Goal: Task Accomplishment & Management: Complete application form

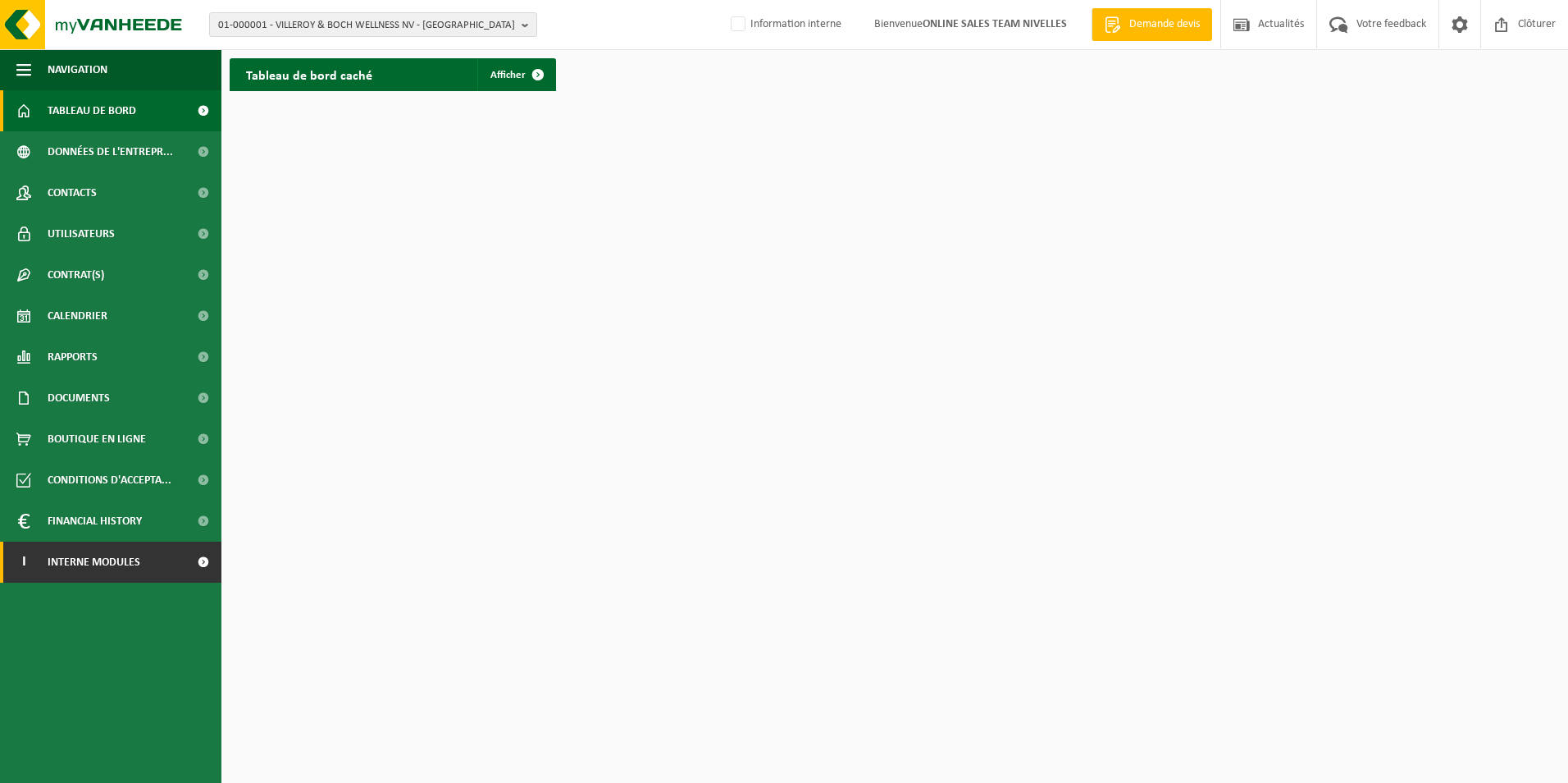
click at [101, 557] on span "Interne modules" at bounding box center [94, 561] width 93 height 41
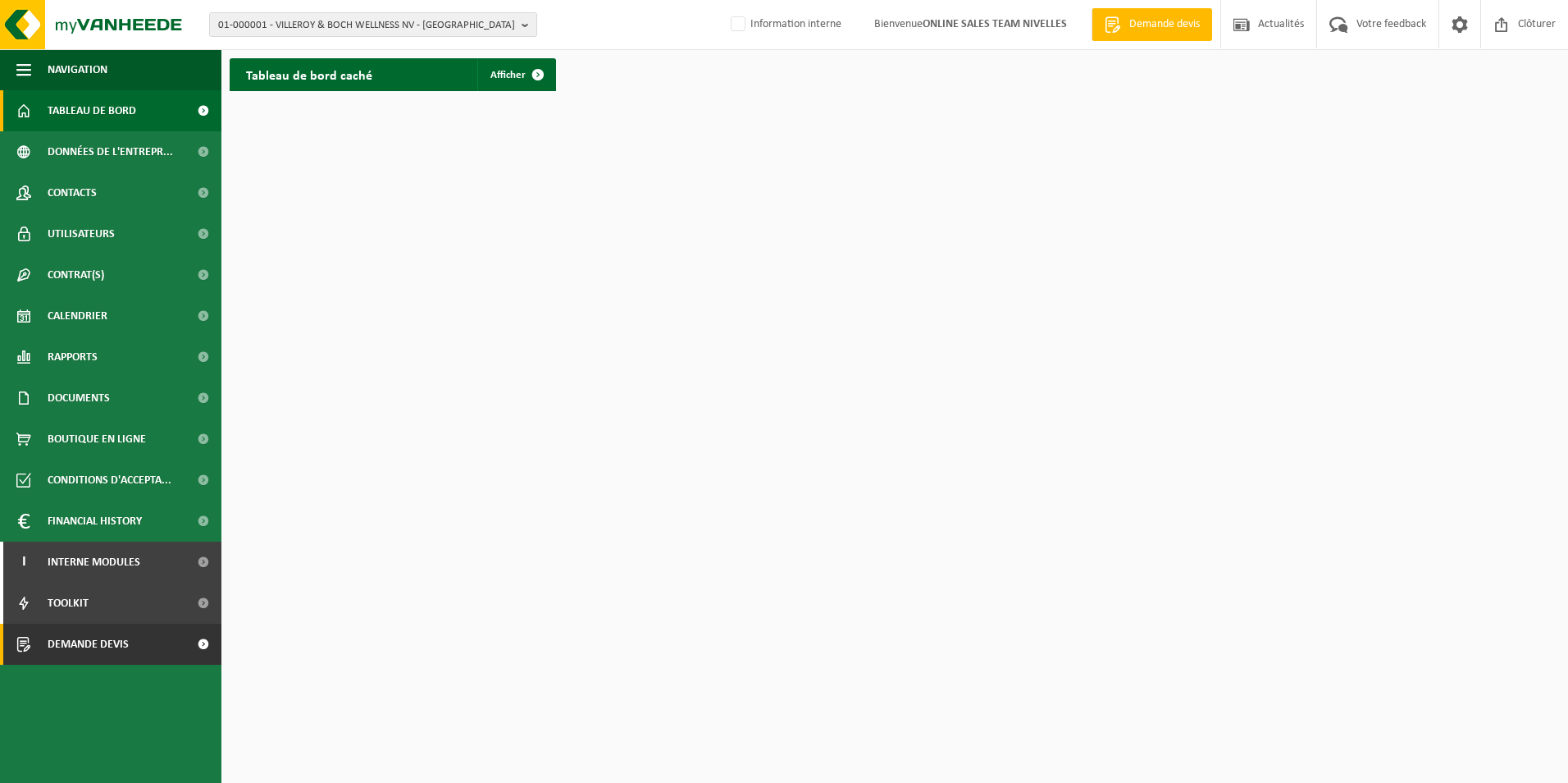
click at [96, 641] on span "Demande devis" at bounding box center [89, 644] width 81 height 41
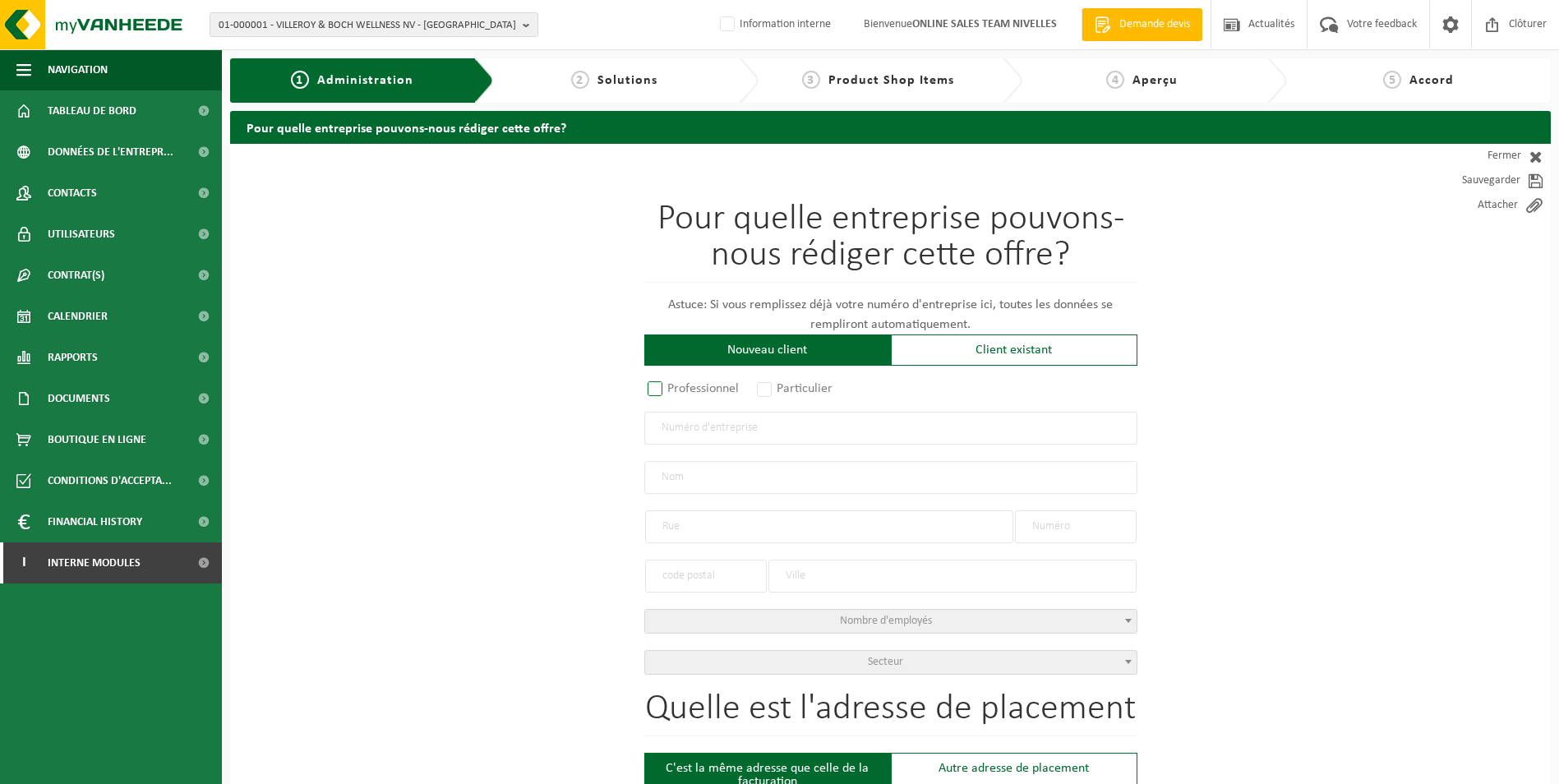
click at [646, 389] on label "Professionnel" at bounding box center [694, 388] width 100 height 23
click at [671, 389] on input "Professionnel" at bounding box center [677, 390] width 11 height 11
radio input "true"
click at [687, 417] on input "text" at bounding box center [890, 428] width 493 height 33
type input "1010045261"
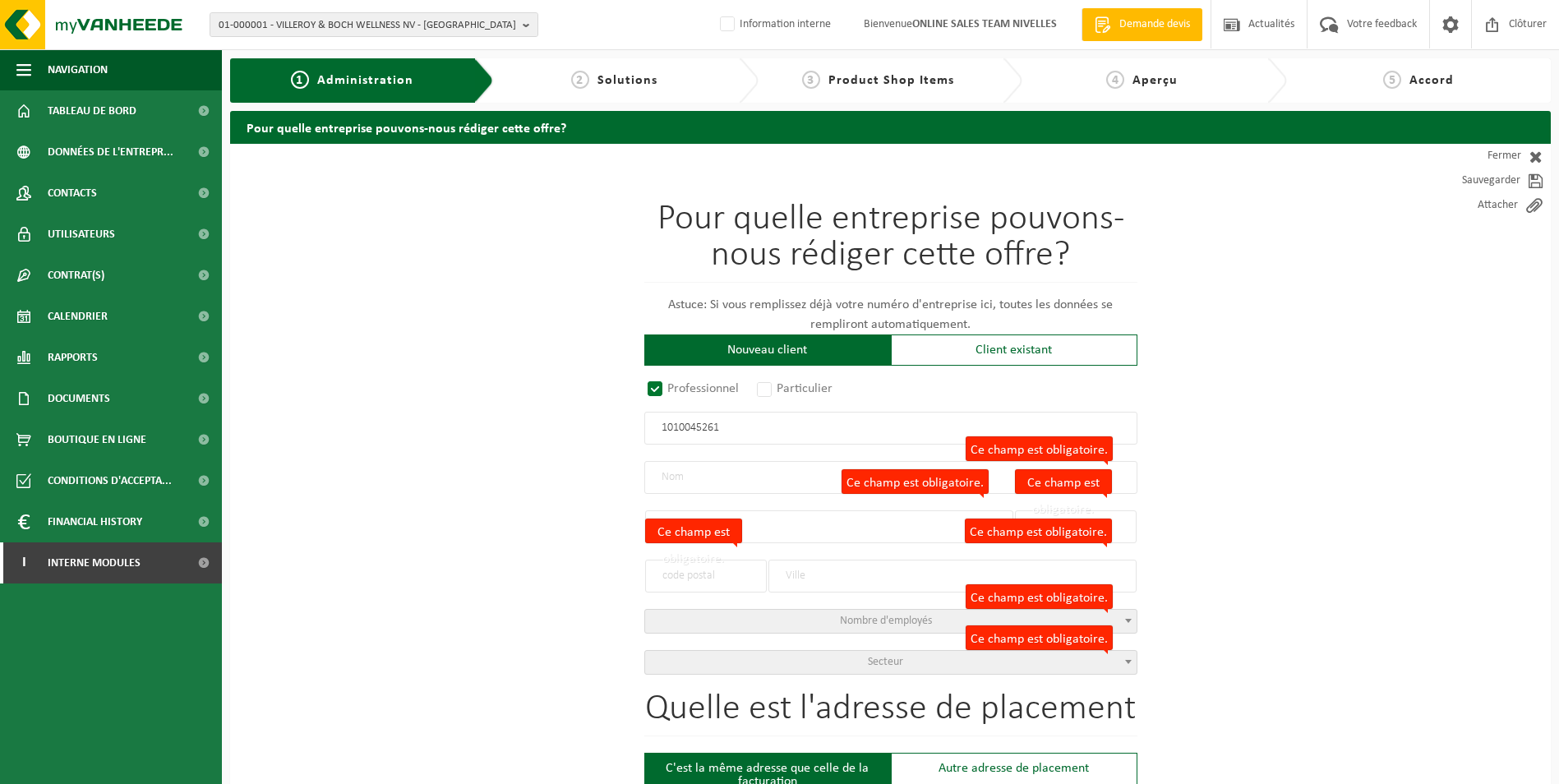
radio input "false"
select select
type input "ELECTR'HOUZE SRL"
type input "RUE CAMILLE-CALS, ERNAGE"
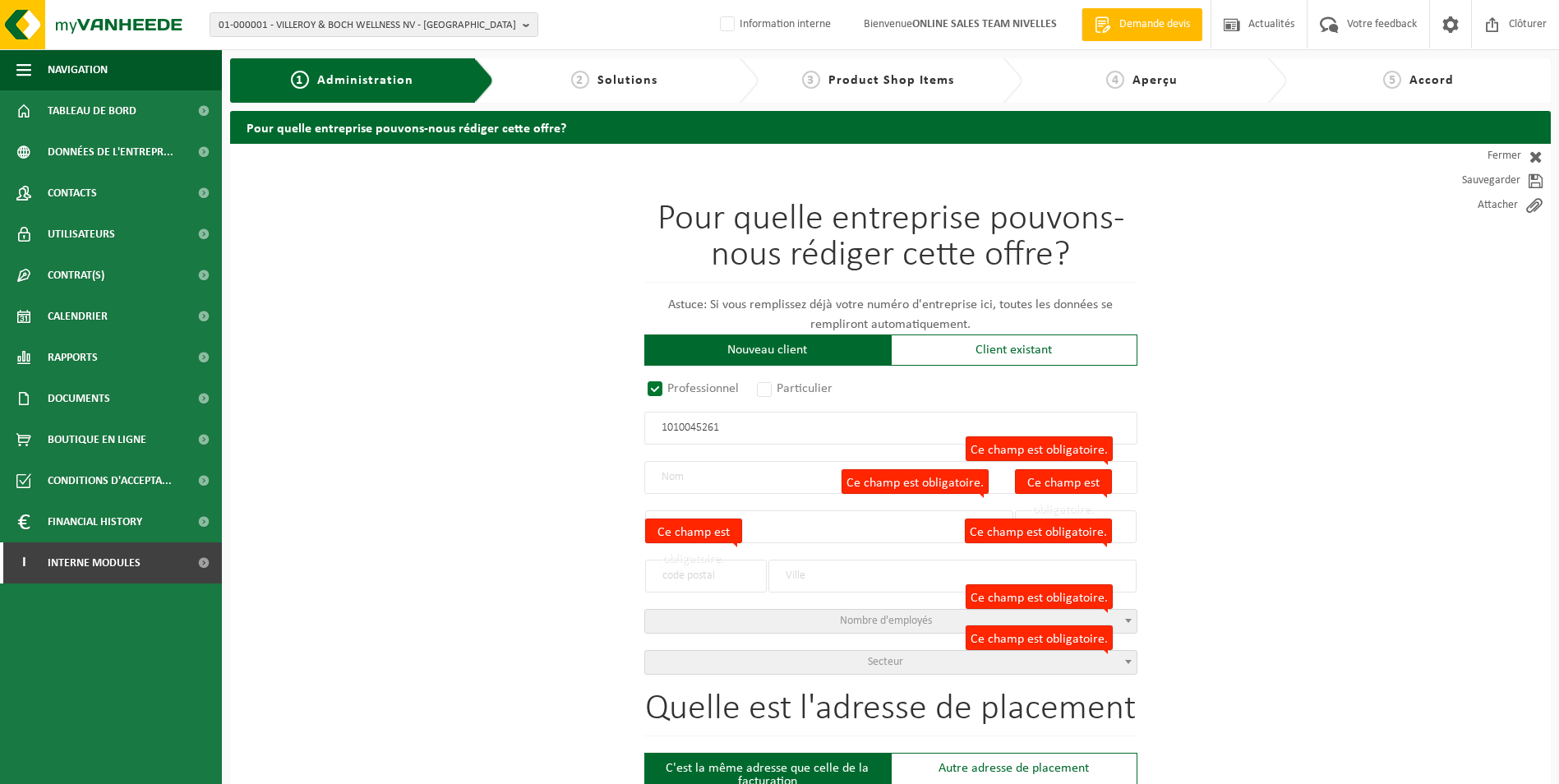
type input "33"
type input "5030"
type input "GEMBLOUX"
type input "2360650297"
radio input "true"
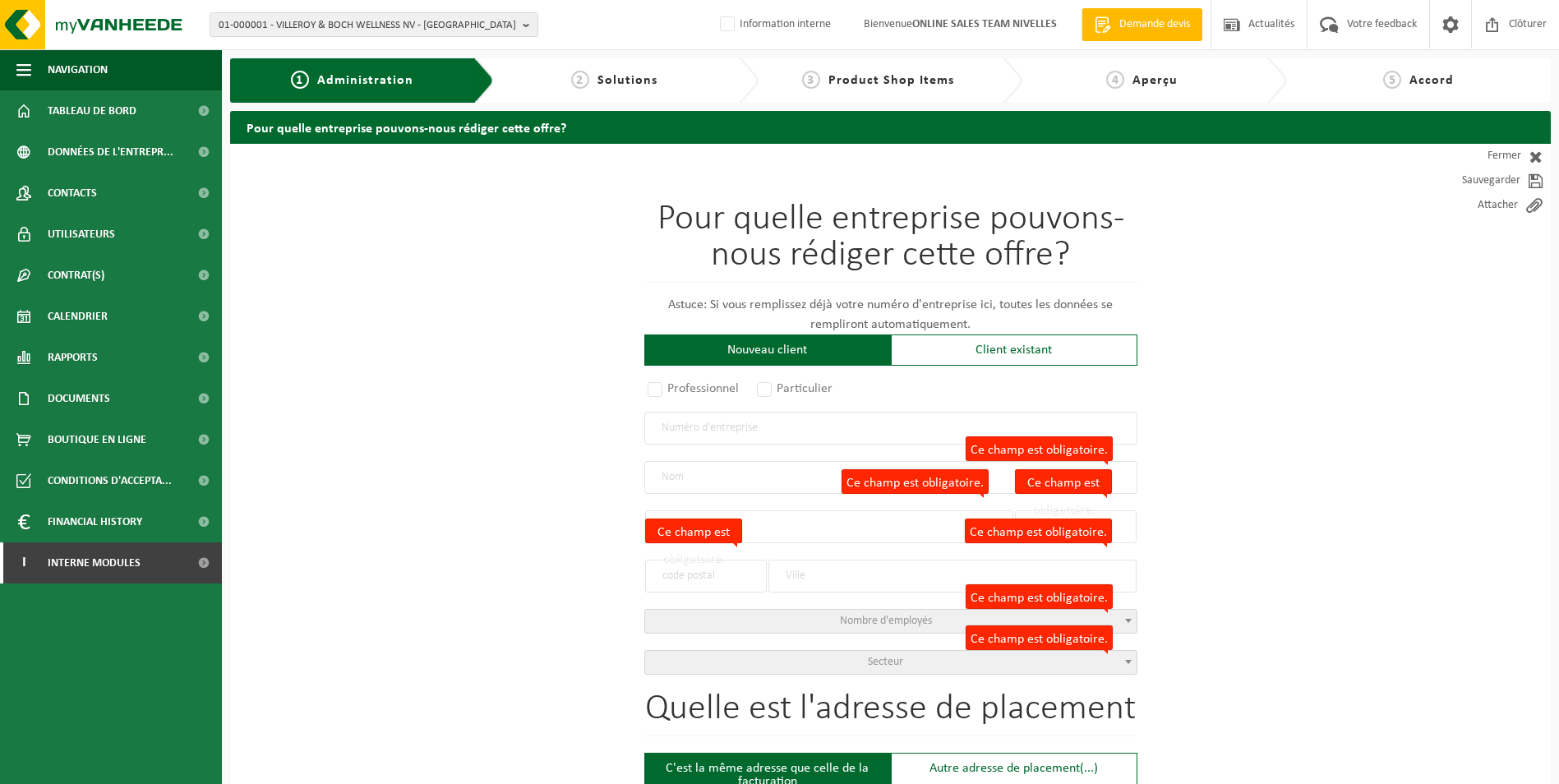
select select "152680"
type input "1010.045.261"
type input "ELECTR'HOUZE SRL"
type input "RUE G. DELVAUX"
type input "13"
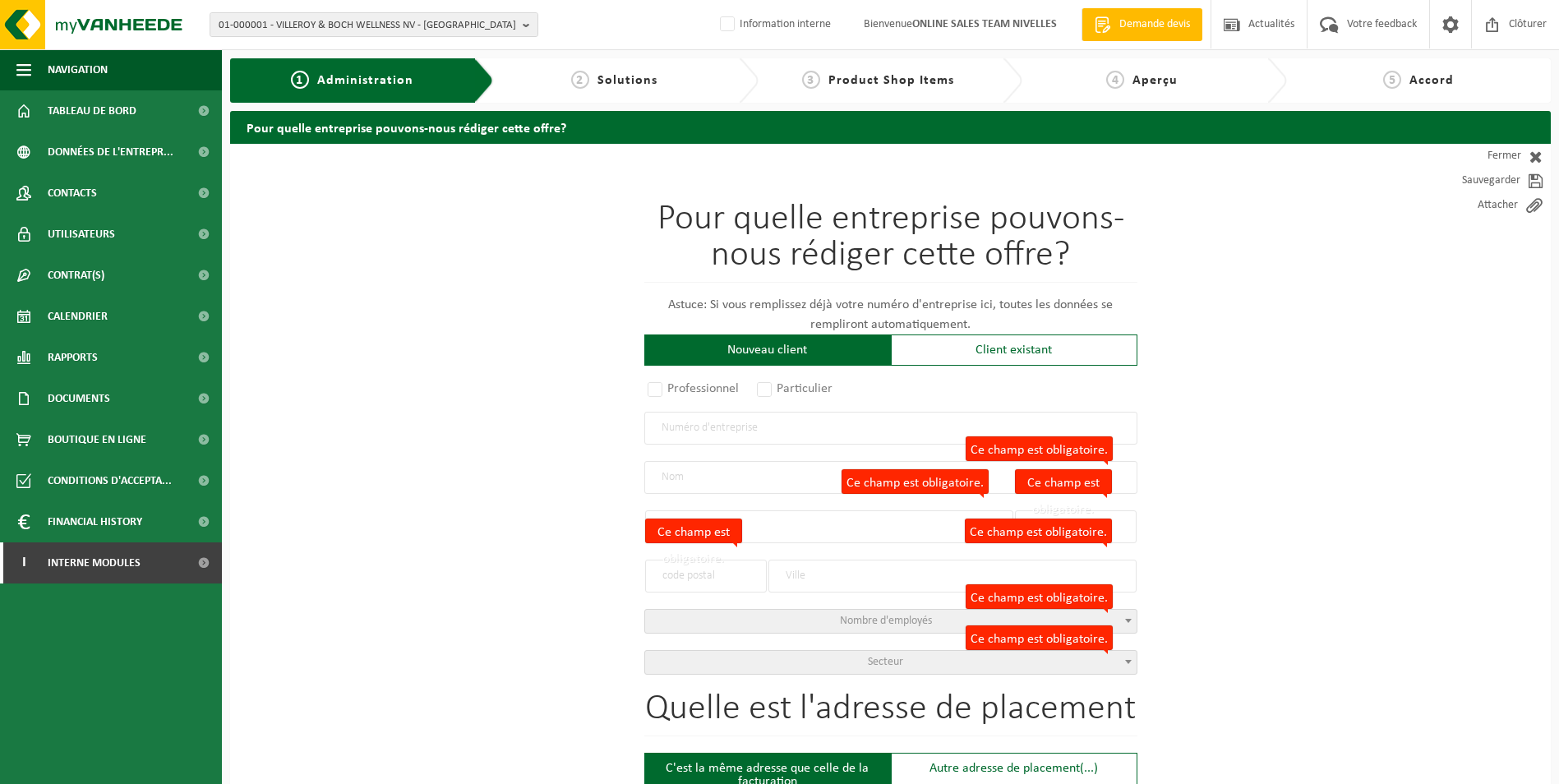
type input "1450"
type input "CHASTRE"
type input "RUE G. DELVAUX"
type input "13"
type input "1450"
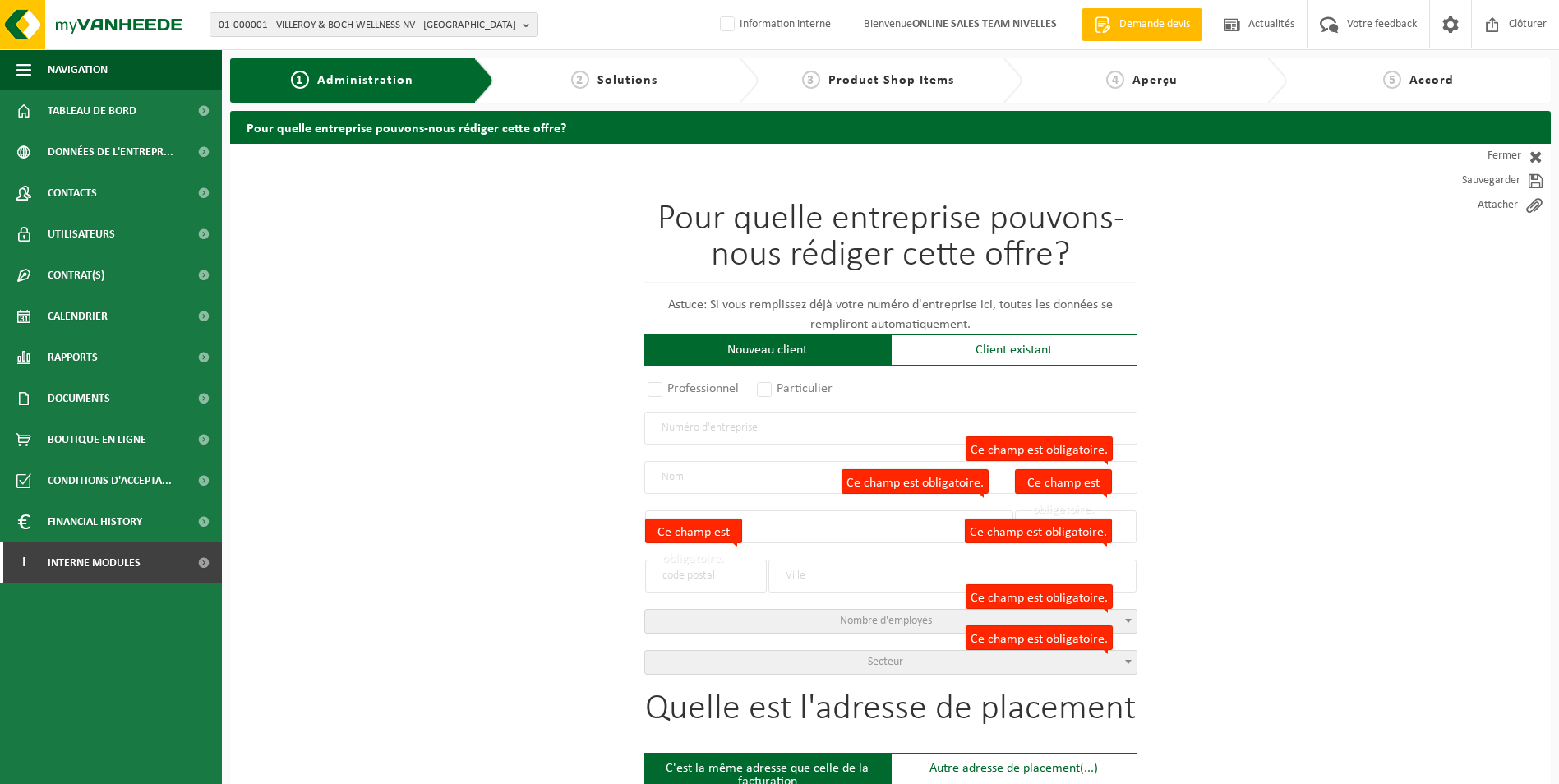
type input "CHASTRE"
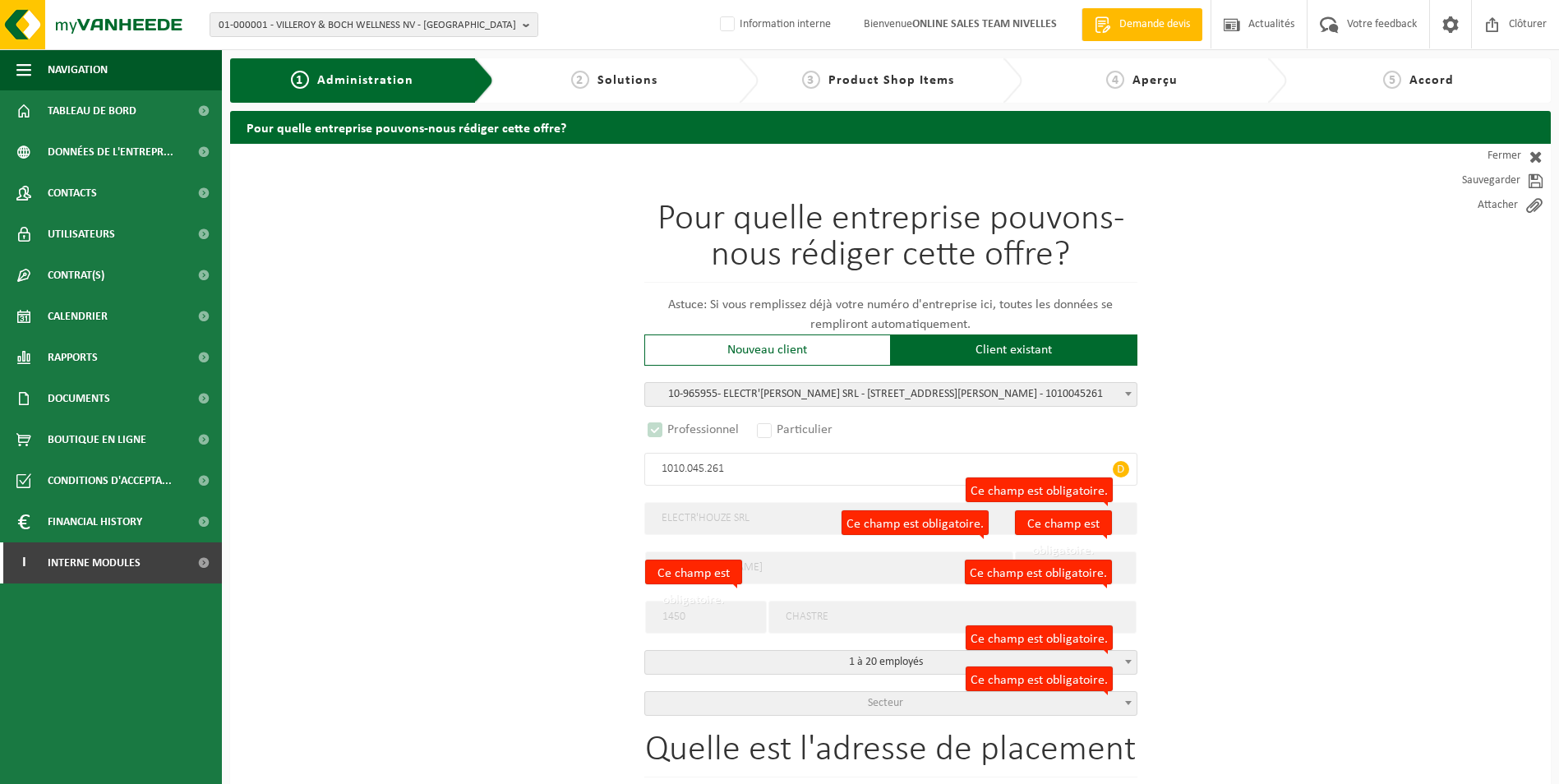
select select "D"
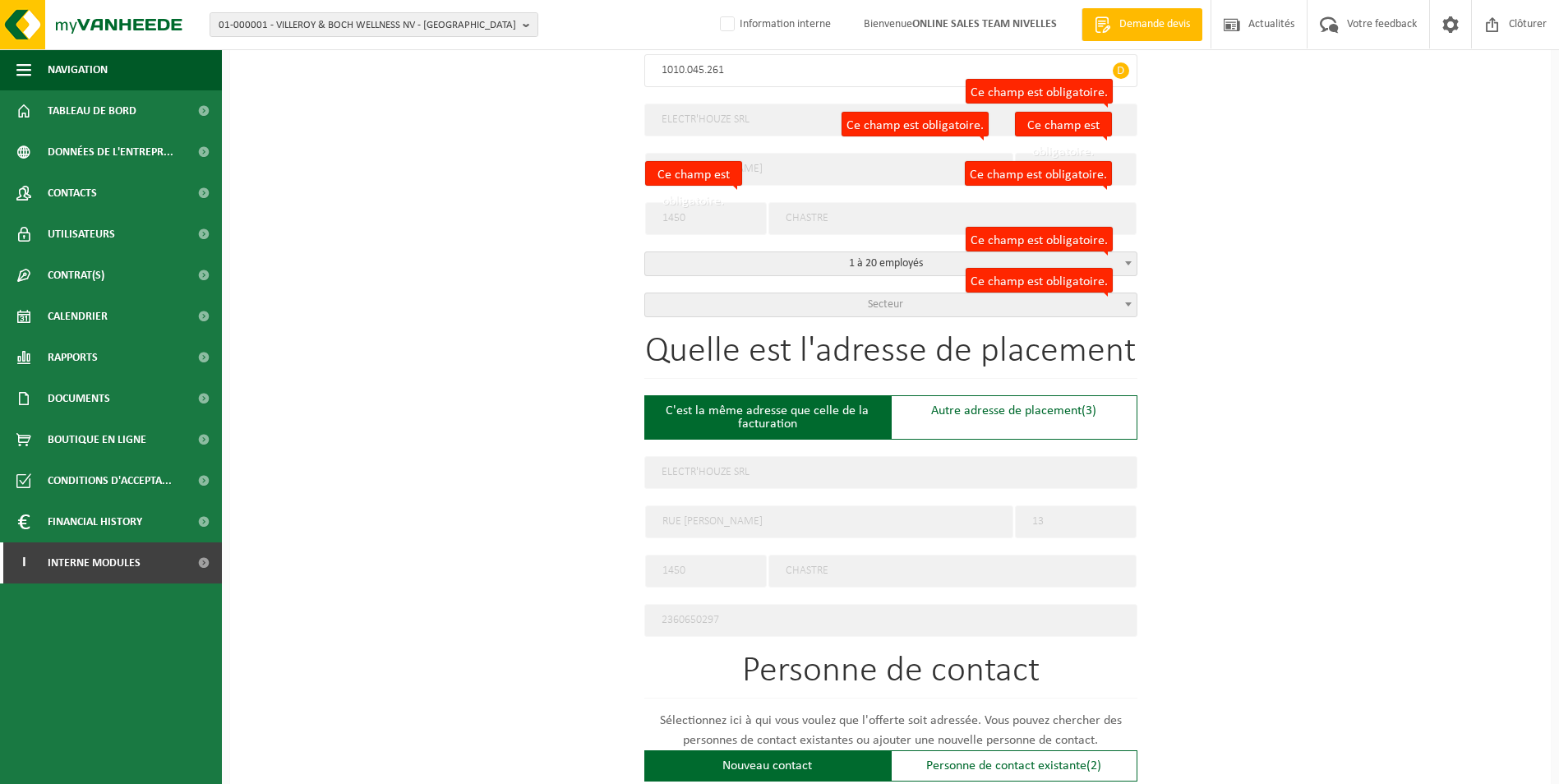
scroll to position [411, 0]
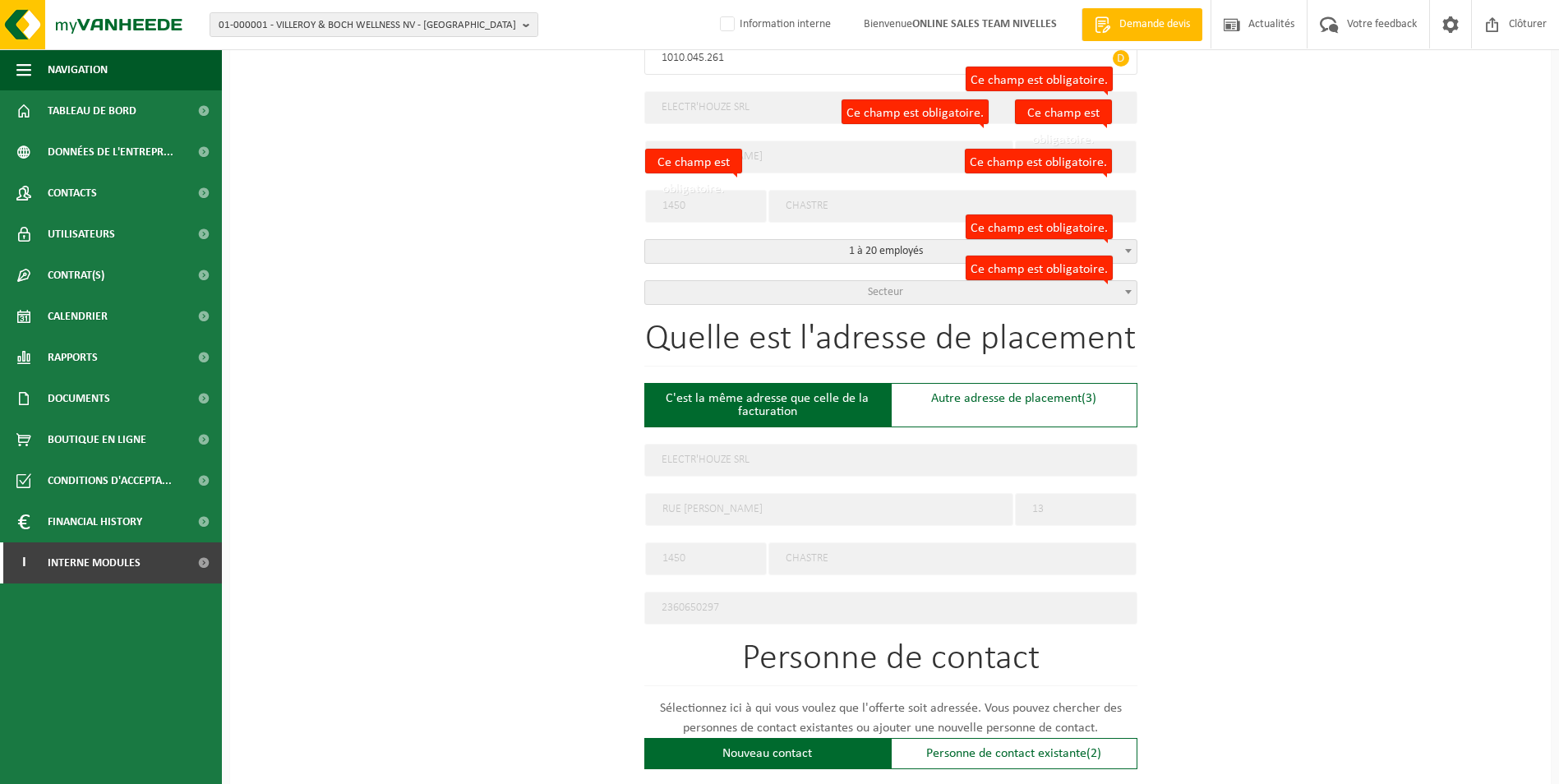
click at [852, 287] on span "Secteur" at bounding box center [890, 292] width 492 height 23
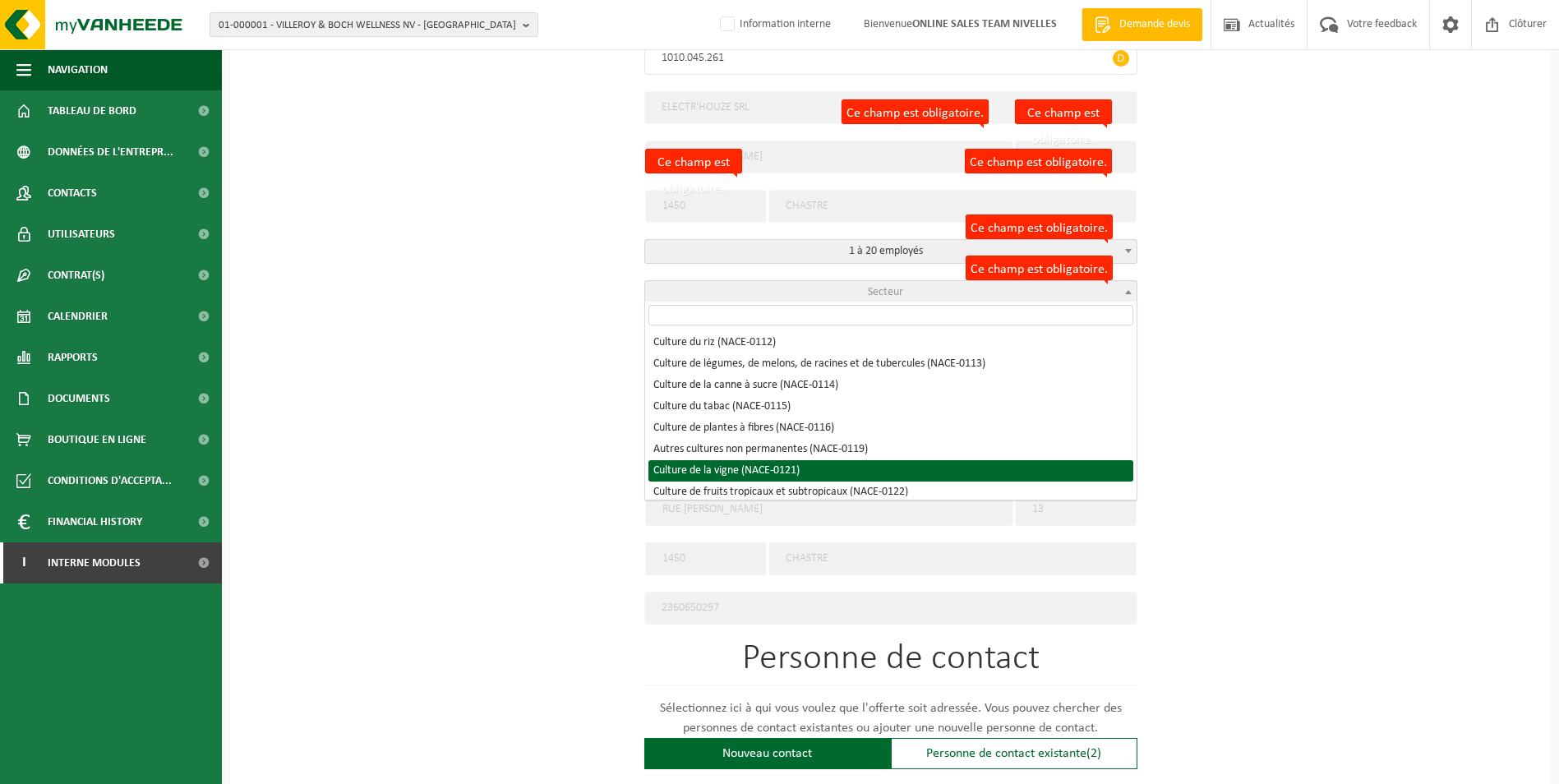
select select "NACE_0121"
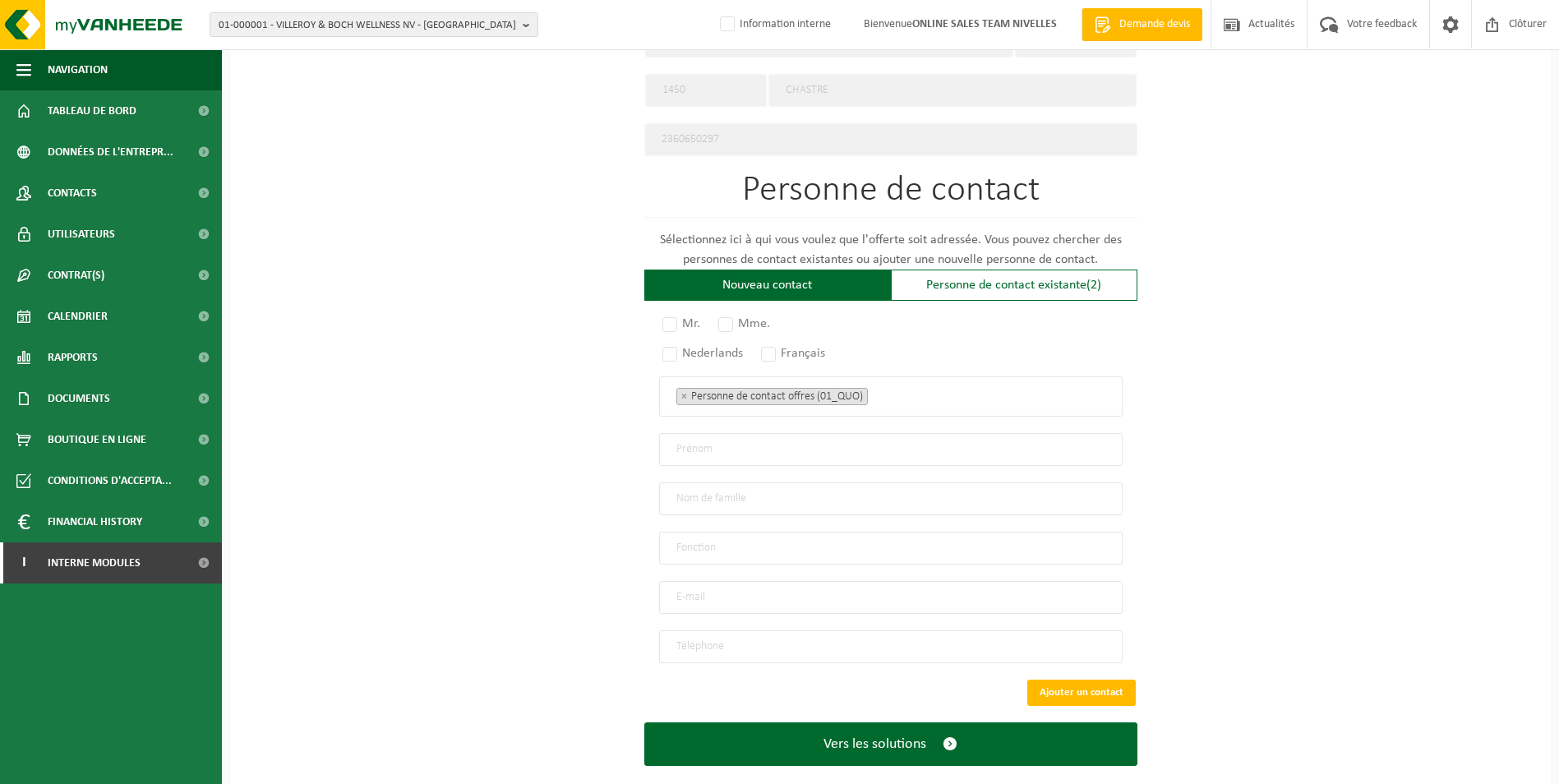
scroll to position [898, 0]
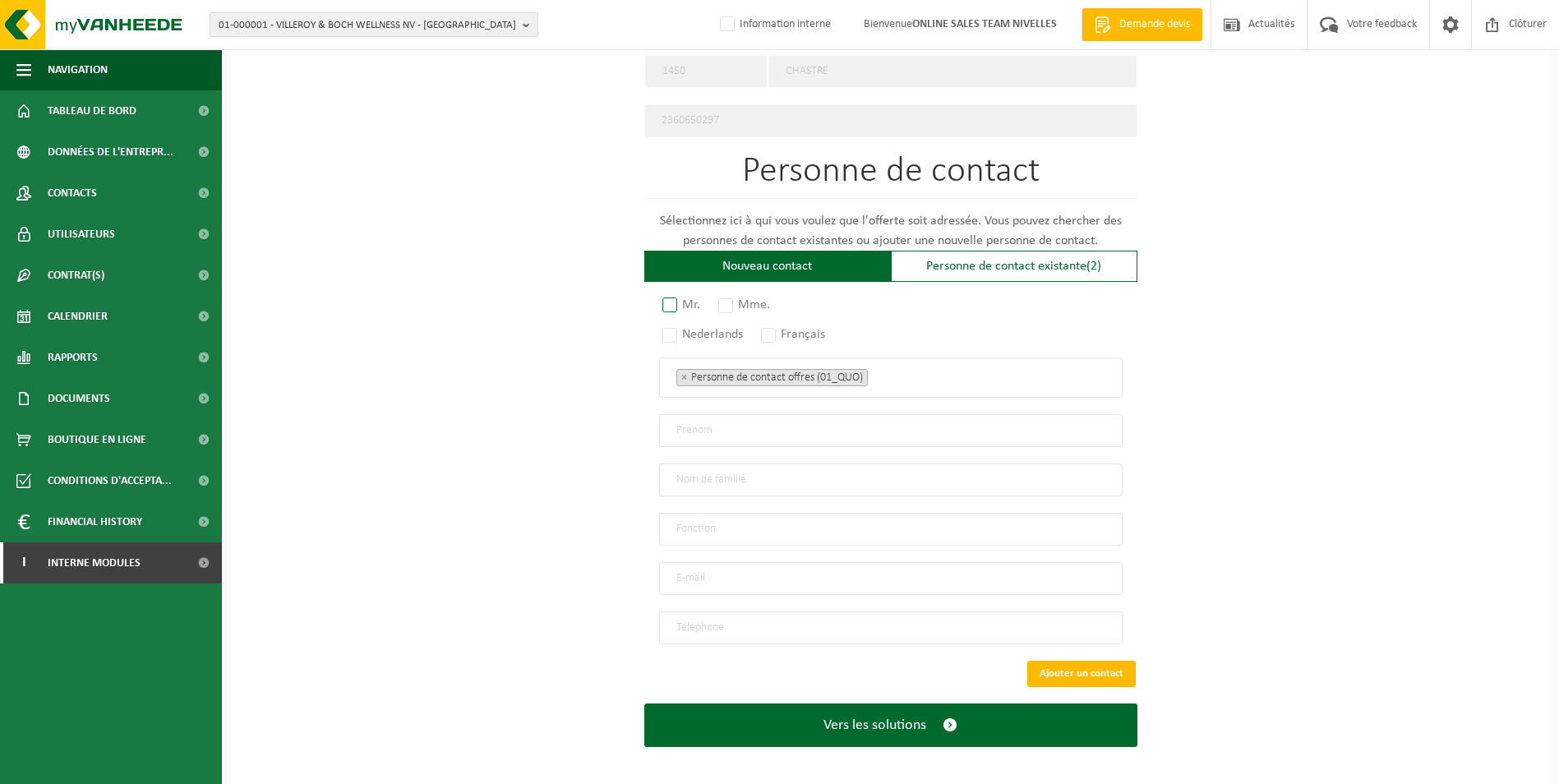
click at [669, 293] on label "Mr." at bounding box center [682, 304] width 46 height 23
radio input "true"
click at [779, 323] on label "Français" at bounding box center [794, 334] width 72 height 23
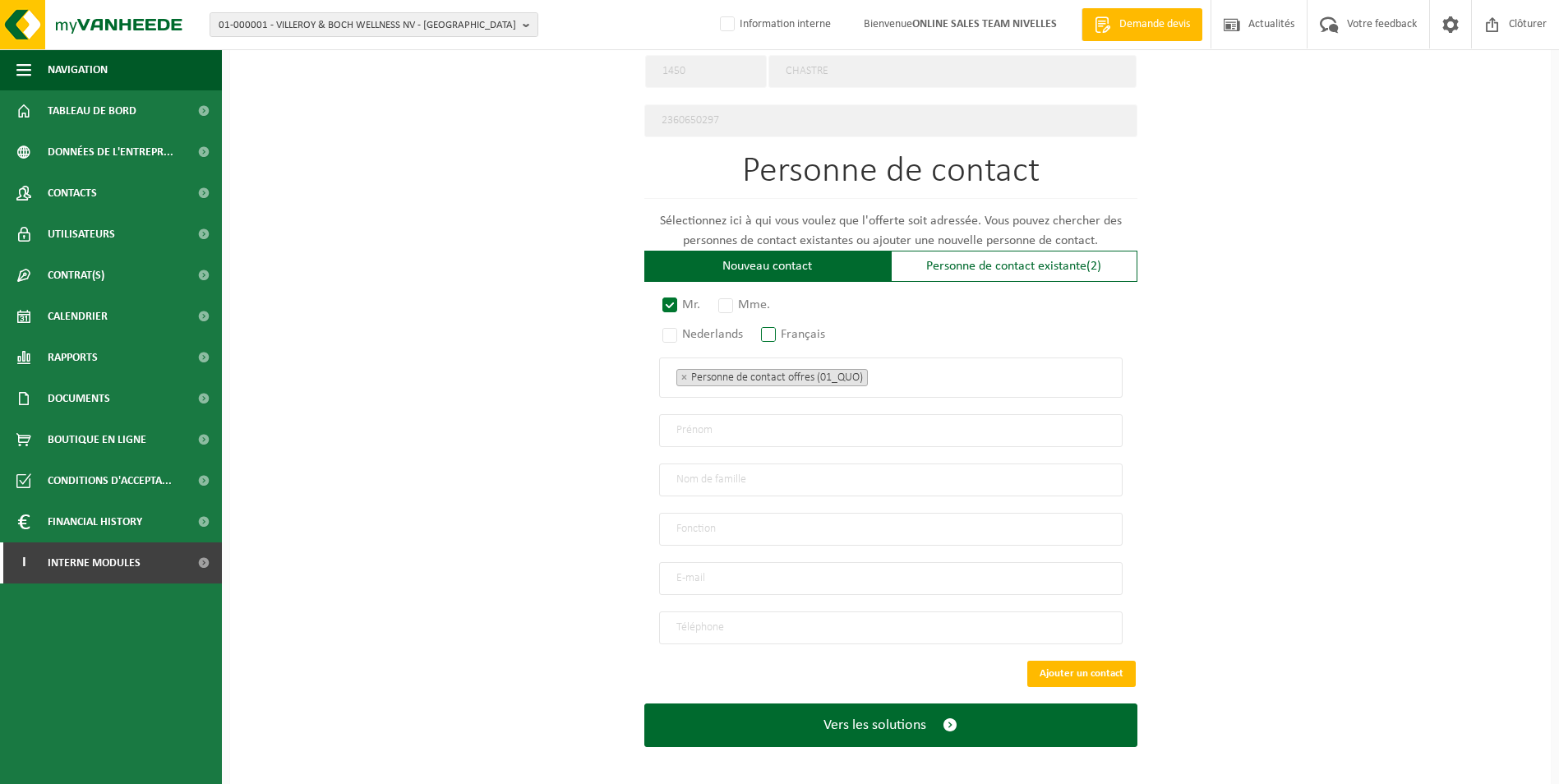
radio input "true"
click at [917, 367] on ul "× Personne de contact offres (01_QUO)" at bounding box center [891, 378] width 429 height 22
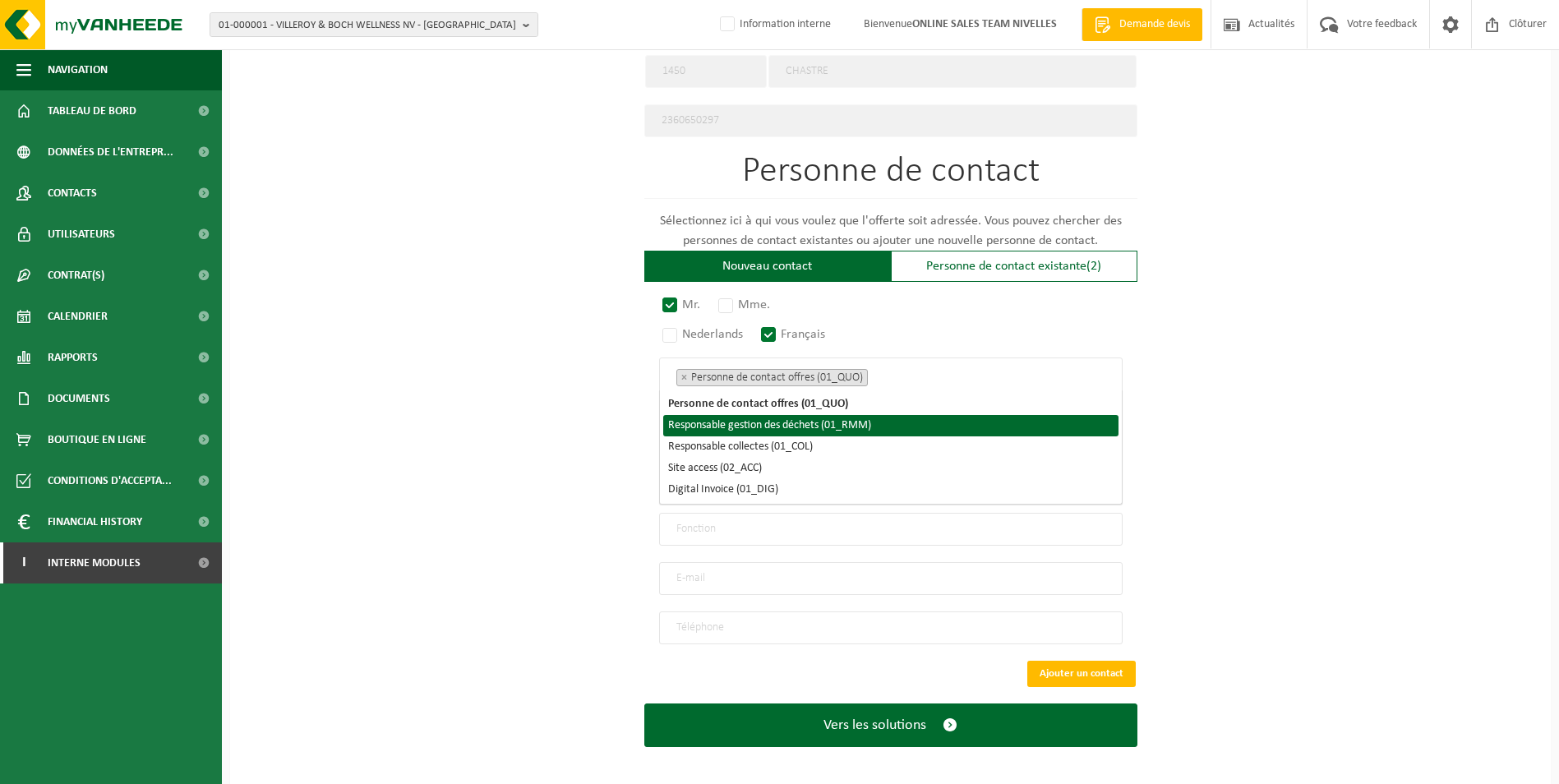
click at [821, 424] on li "Responsable gestion des déchets (01_RMM)" at bounding box center [890, 425] width 456 height 22
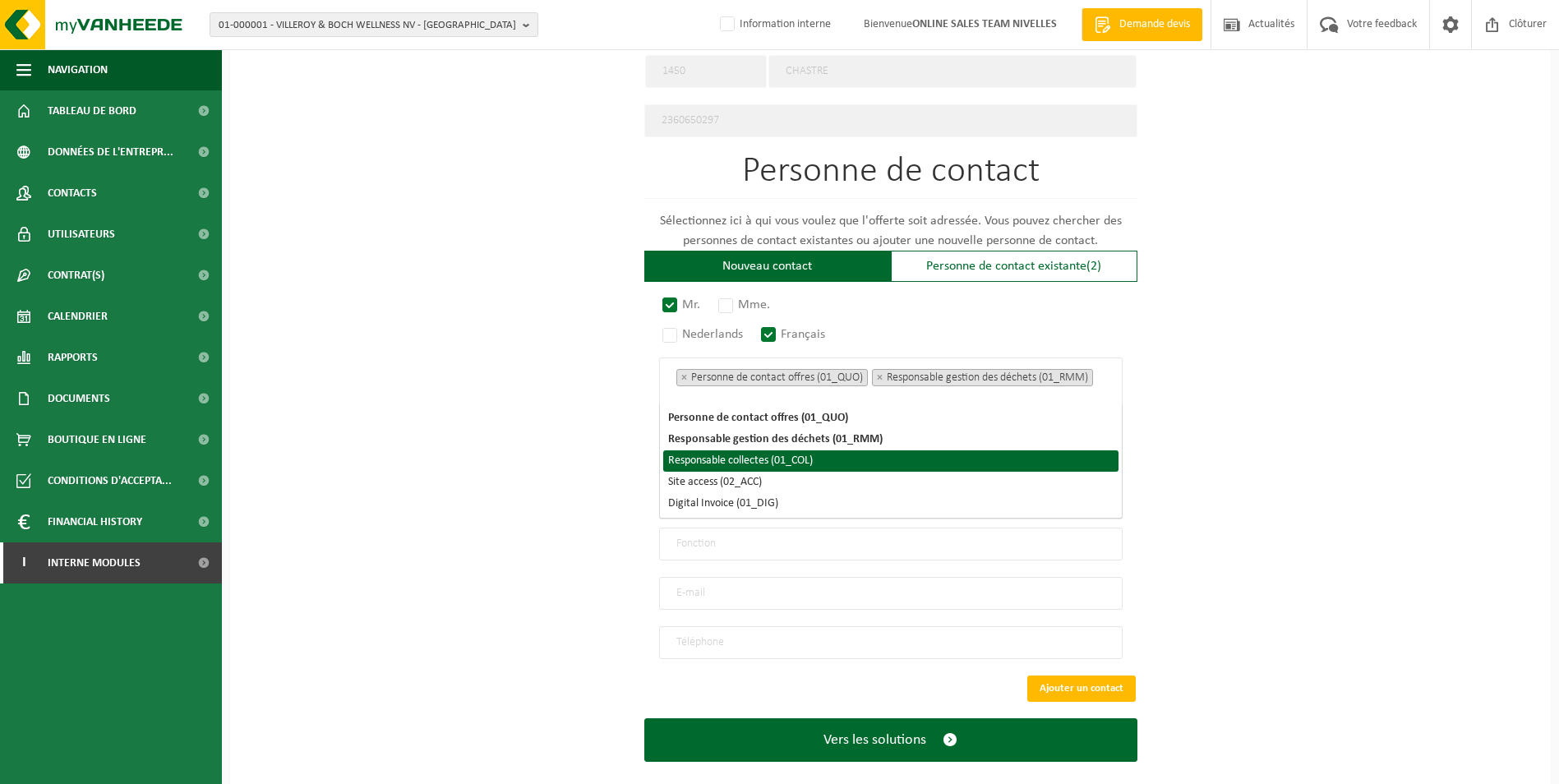
click at [801, 457] on li "Responsable collectes (01_COL)" at bounding box center [890, 461] width 456 height 22
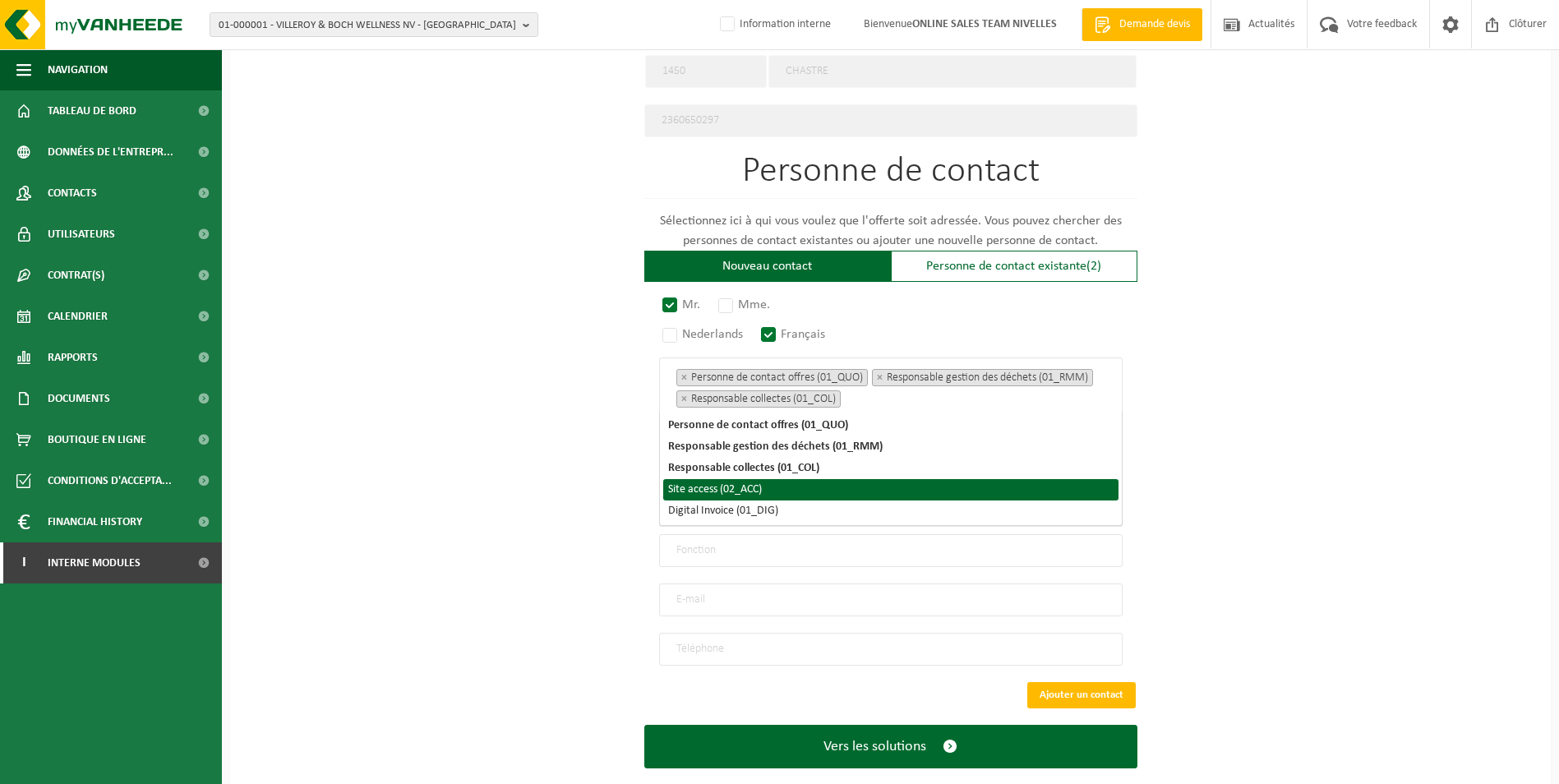
click at [754, 494] on li "Site access (02_ACC)" at bounding box center [890, 490] width 456 height 22
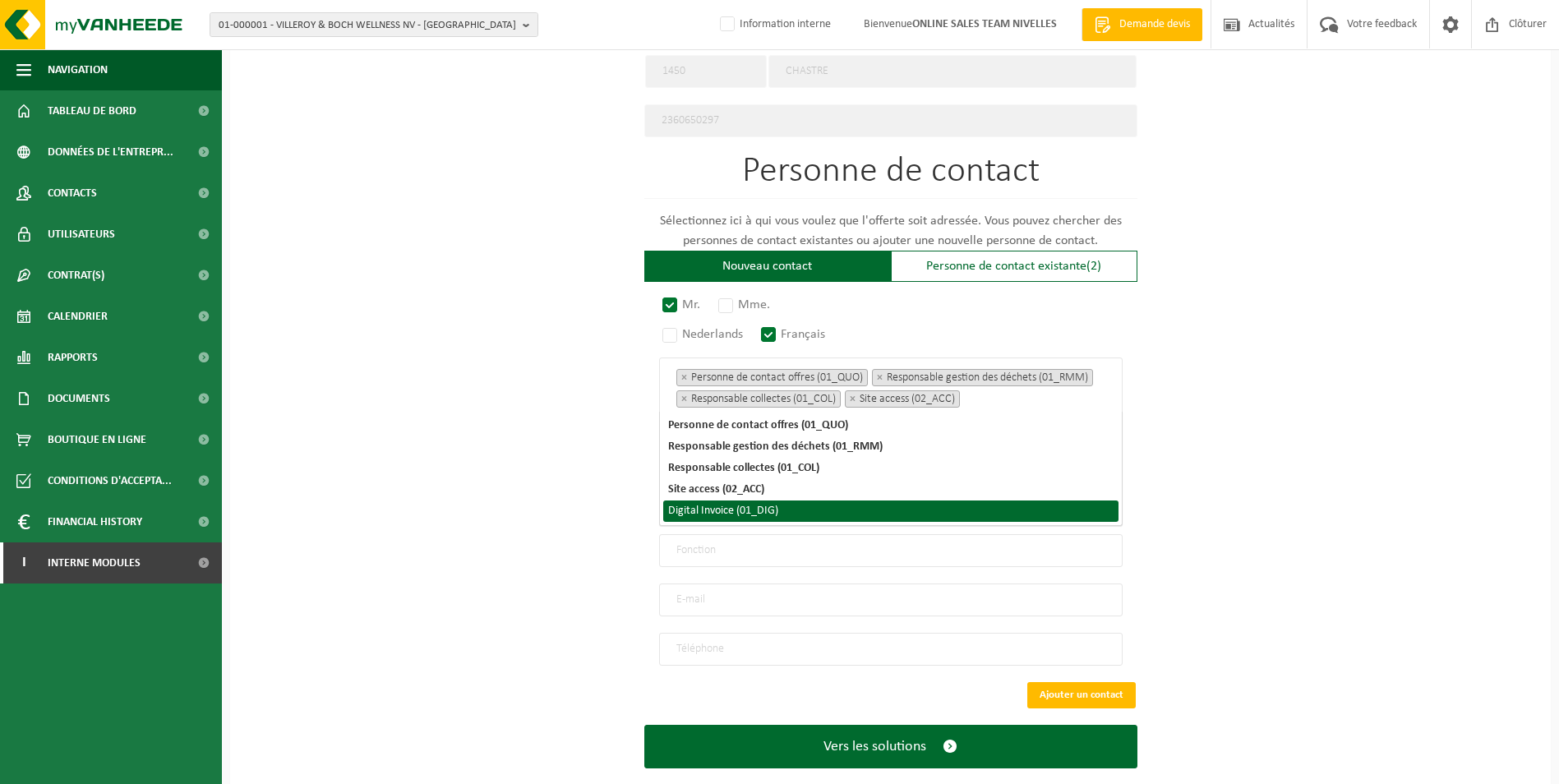
click at [751, 509] on li "Digital Invoice (01_DIG)" at bounding box center [890, 512] width 456 height 22
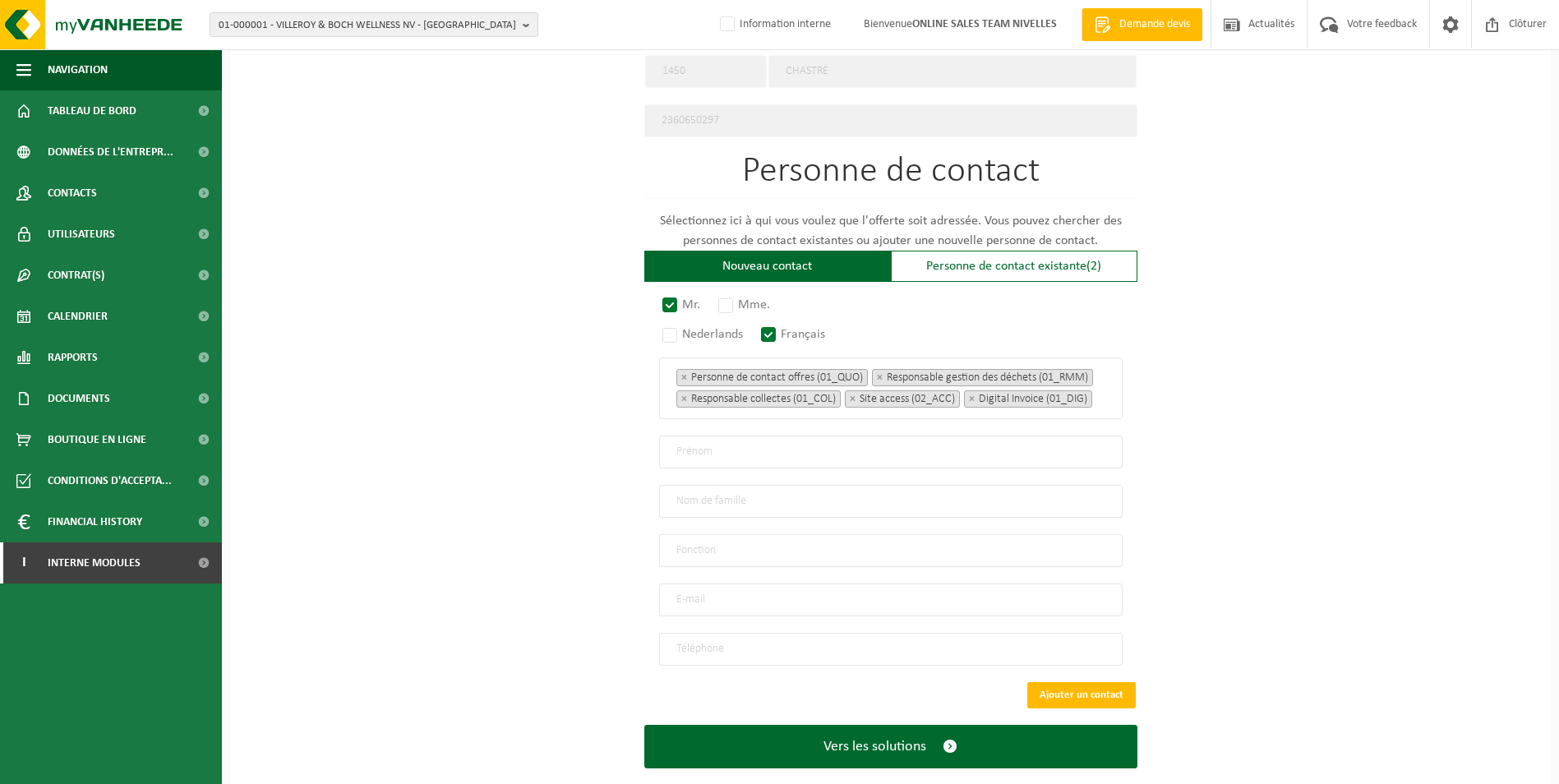
click at [1368, 464] on div "Pour quelle entreprise pouvons-nous rédiger cette offre? Astuce: Si vous rempli…" at bounding box center [890, 27] width 1321 height 1563
click at [754, 460] on input "text" at bounding box center [891, 452] width 464 height 33
type input "g"
type input "Grégory"
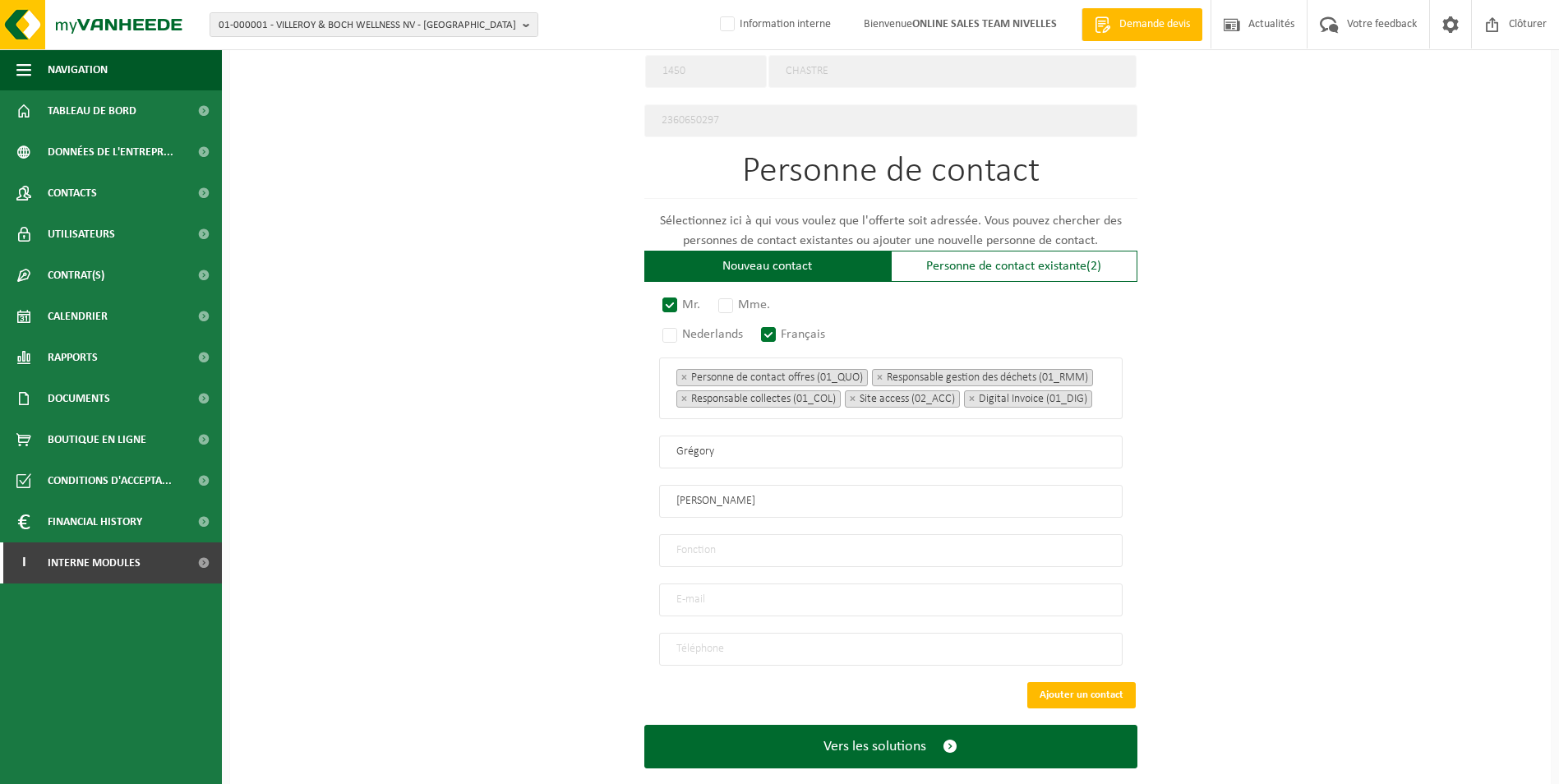
type input "Houze"
type input "Direction"
type input "info@lectrhouze.com"
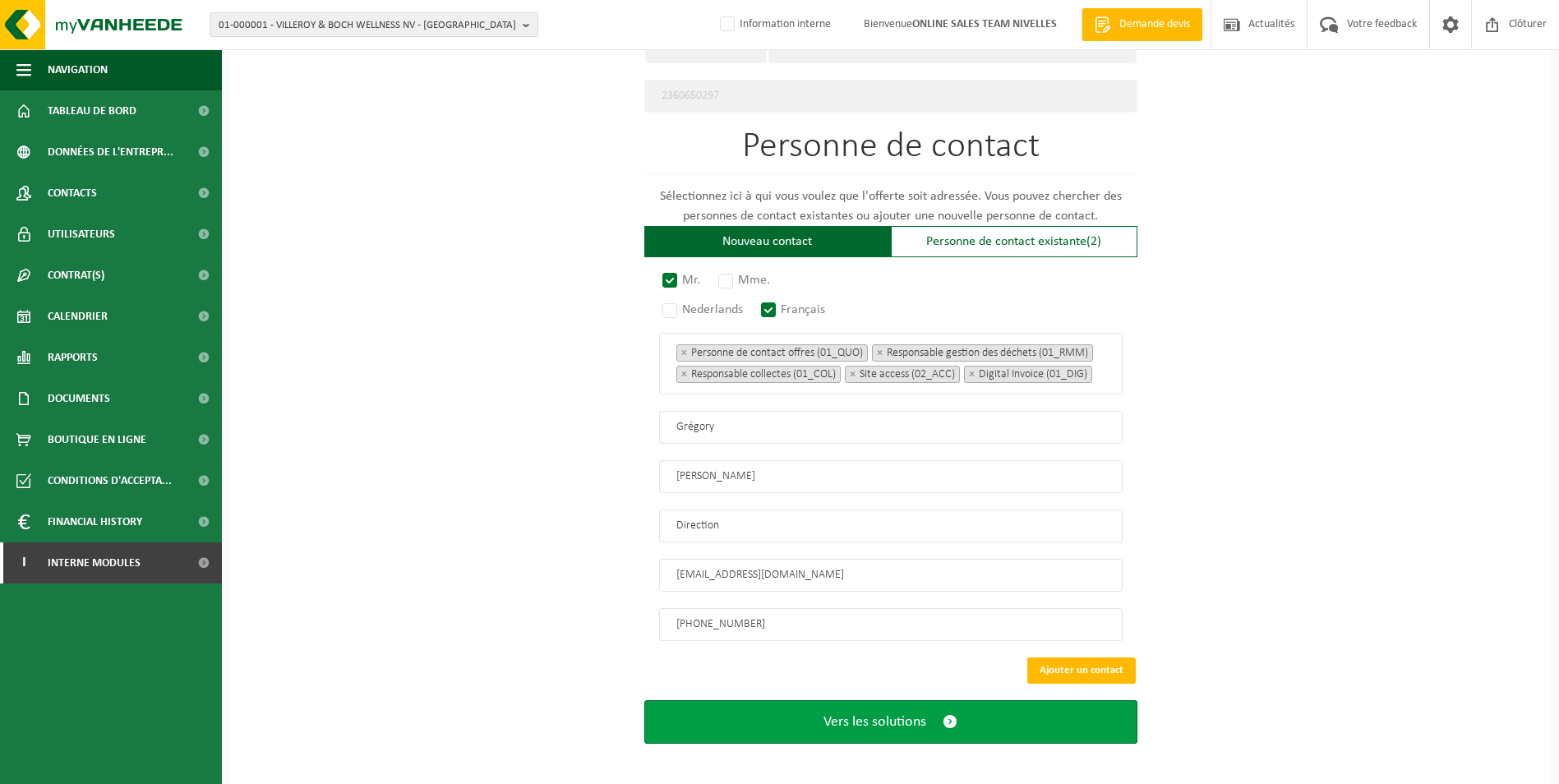
scroll to position [933, 0]
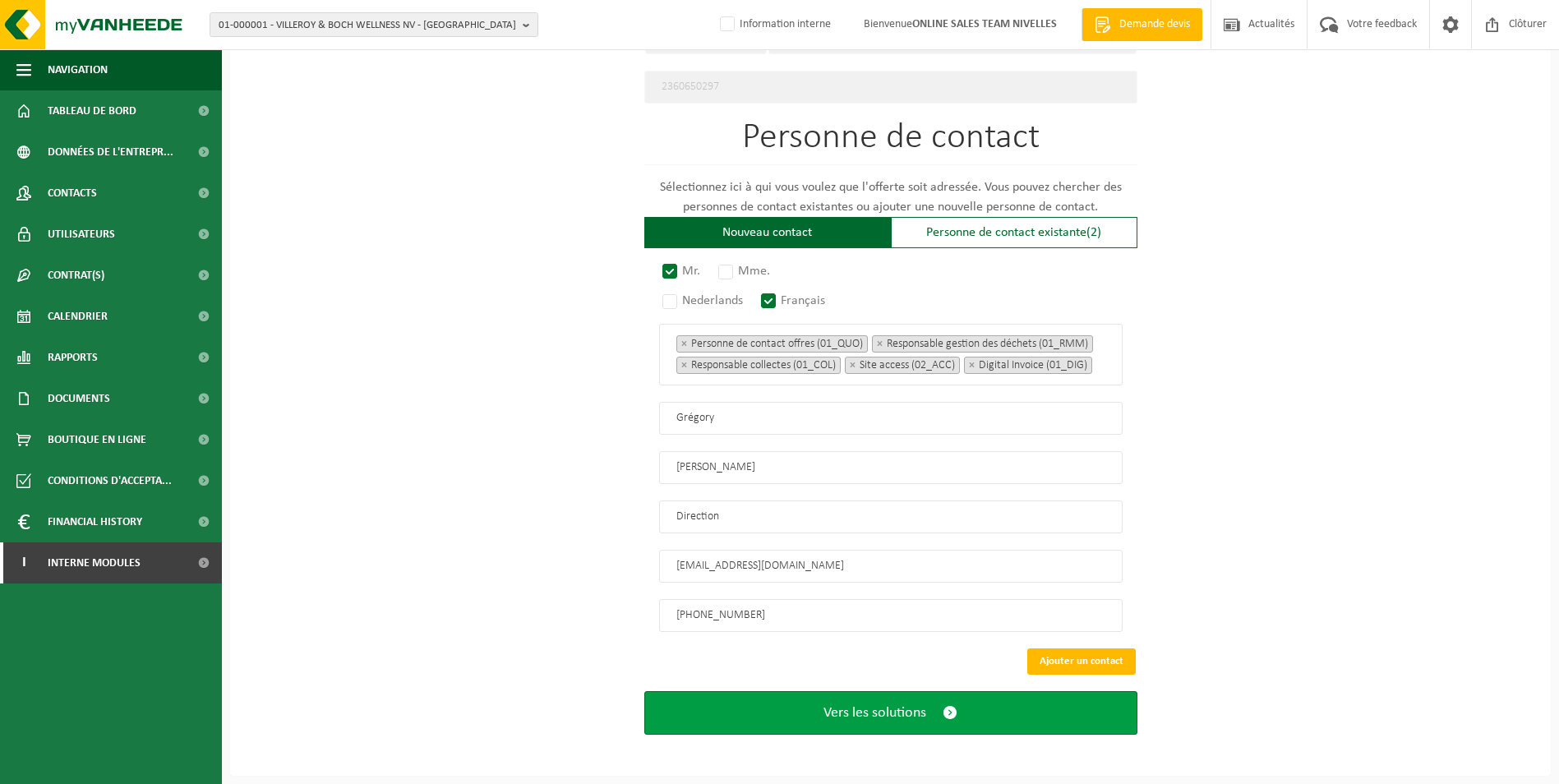
type input "+32 488 14 72 62"
click at [866, 720] on span "Vers les solutions" at bounding box center [874, 712] width 102 height 17
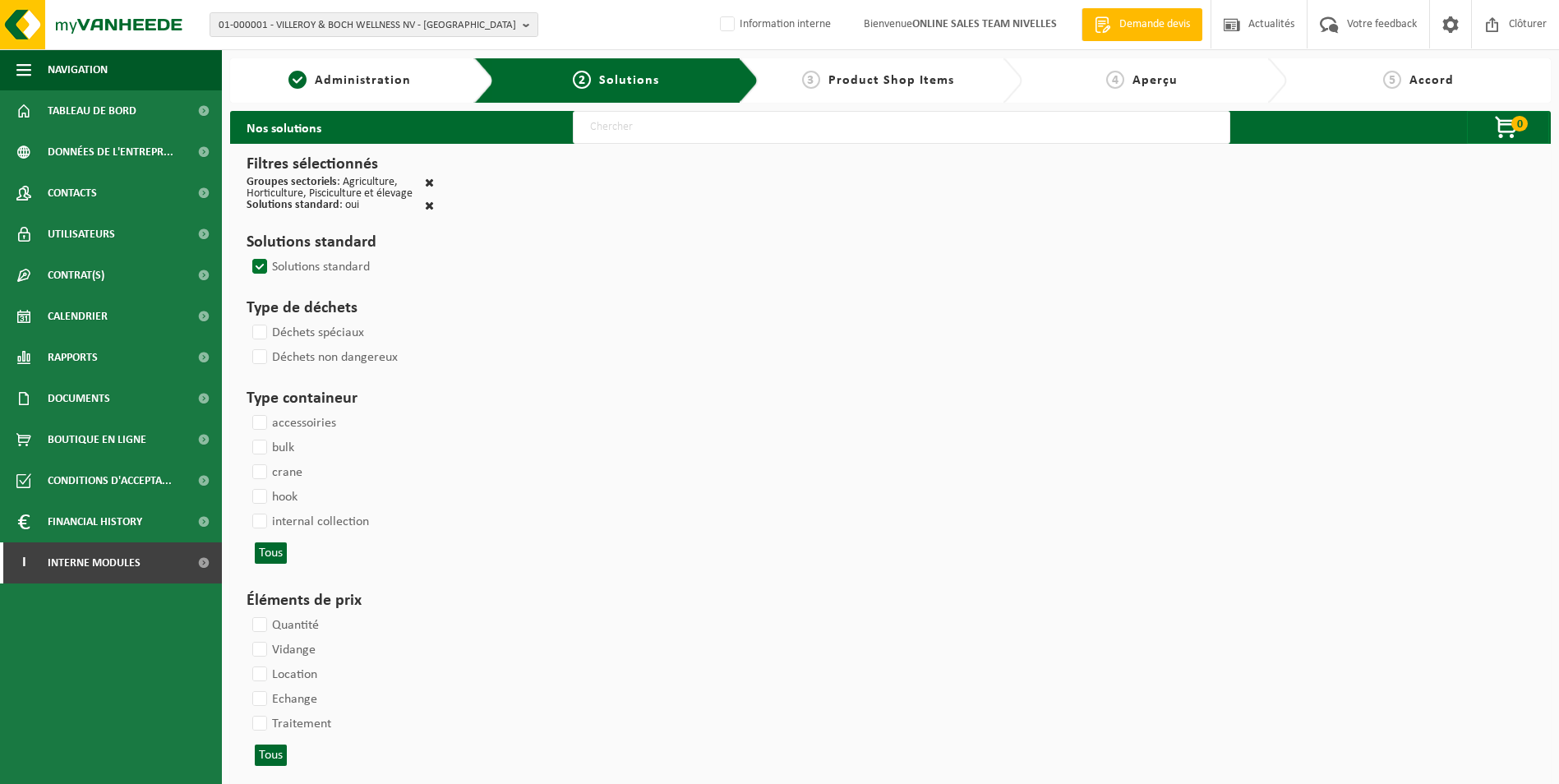
click at [696, 132] on input "text" at bounding box center [901, 128] width 658 height 33
type input "000052"
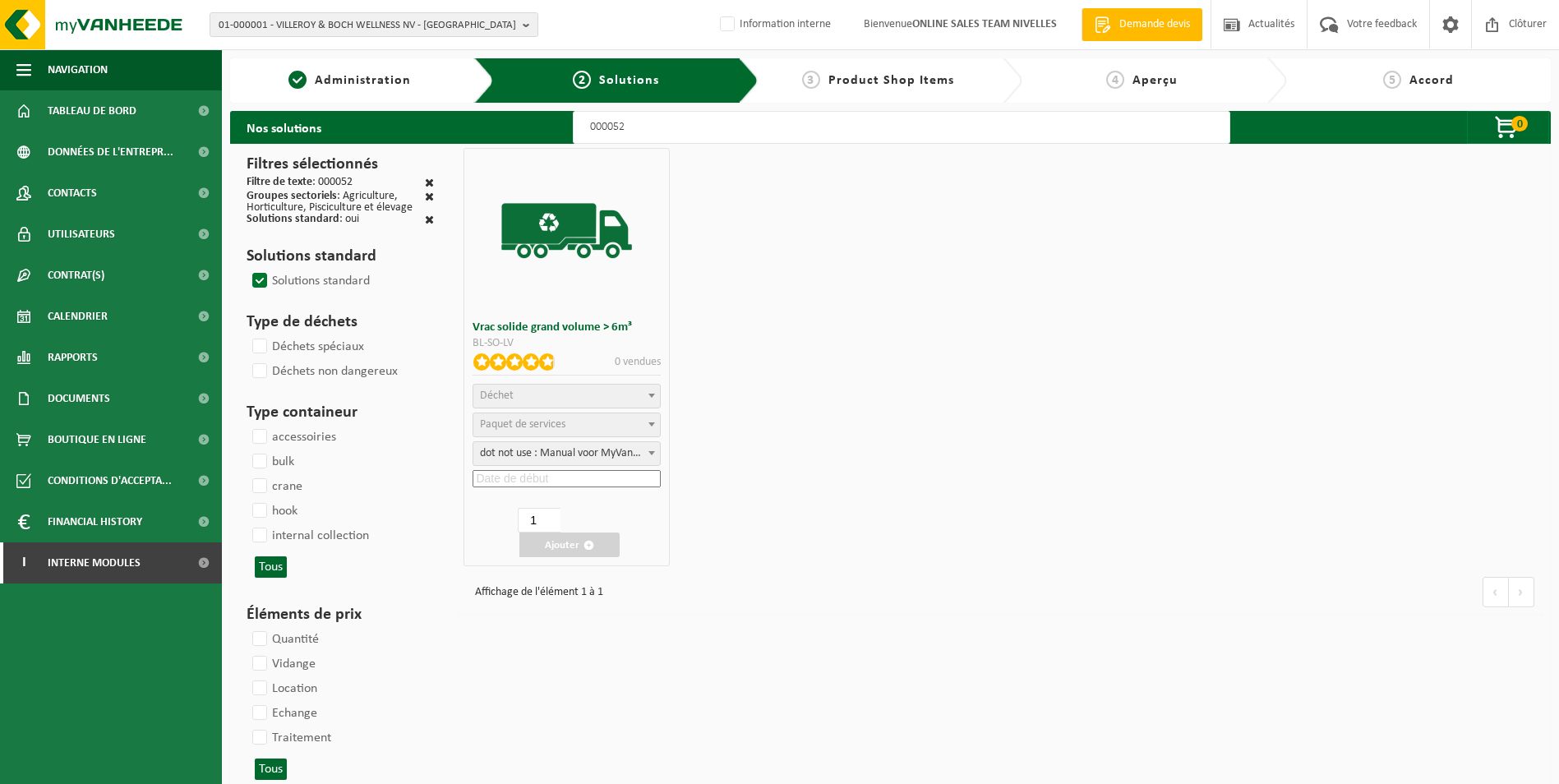
click at [582, 387] on span "Déchet" at bounding box center [567, 396] width 187 height 23
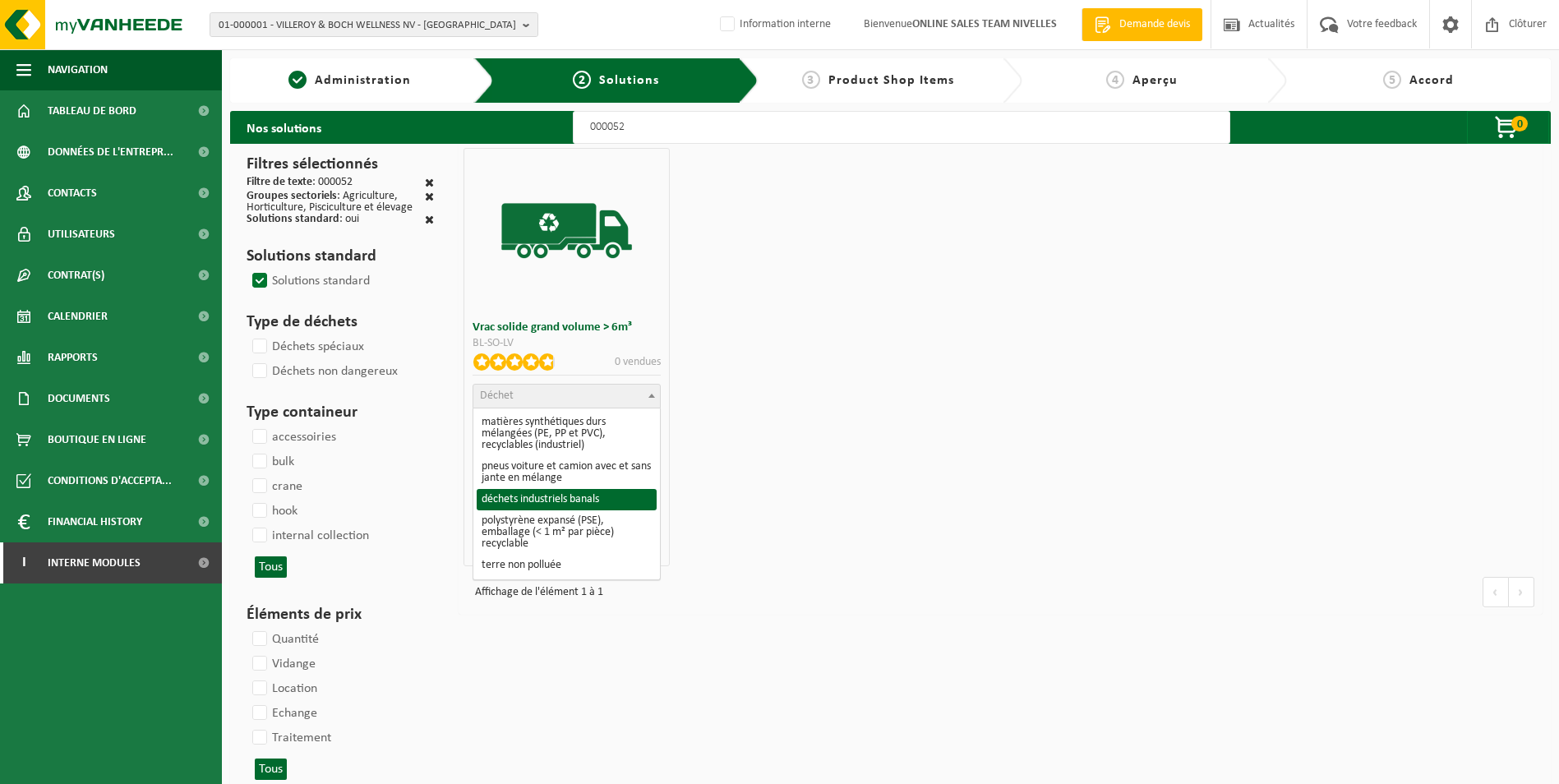
select select "8"
select select
select select "47"
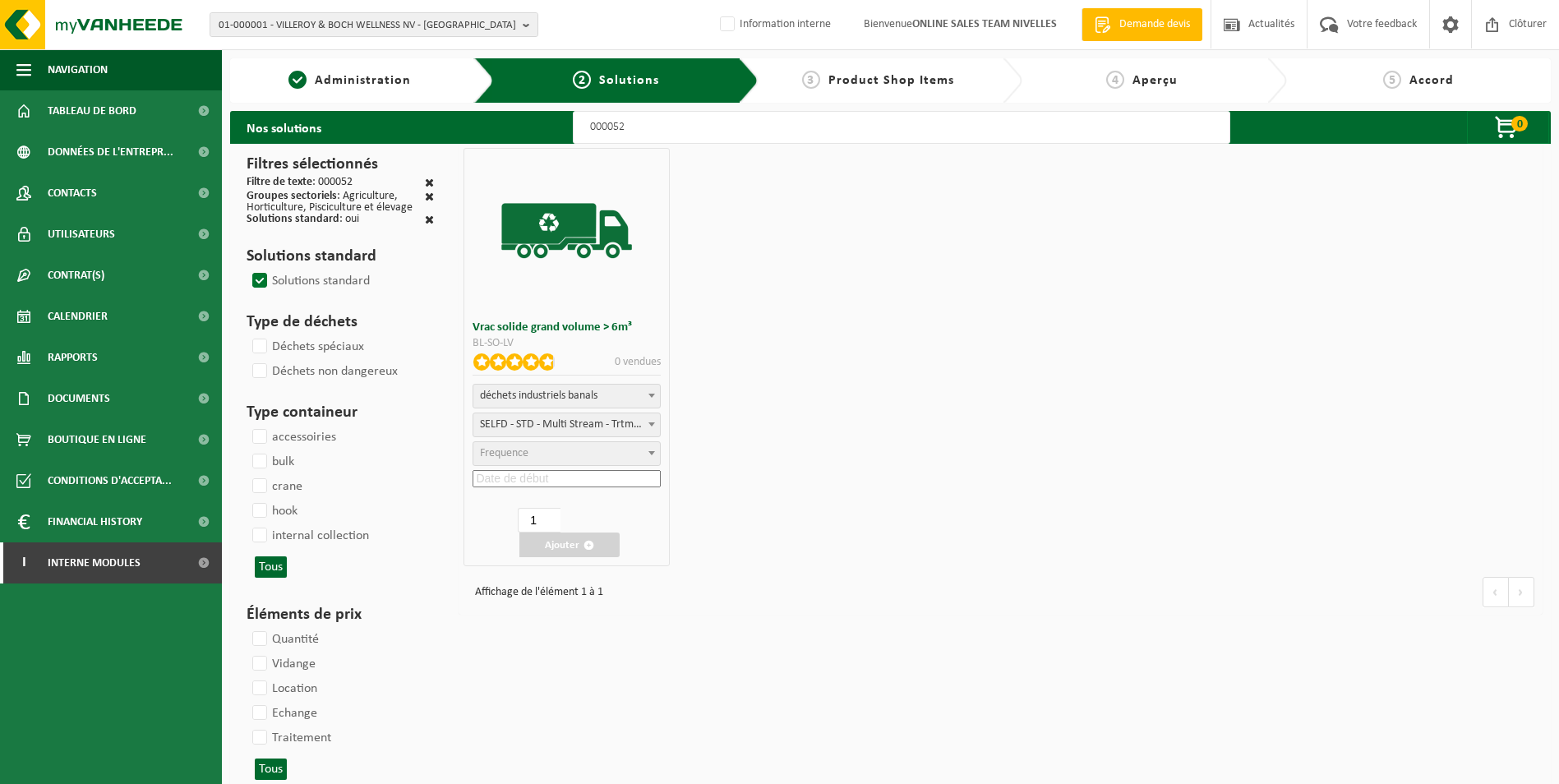
select select "25"
click at [582, 482] on input at bounding box center [567, 478] width 188 height 17
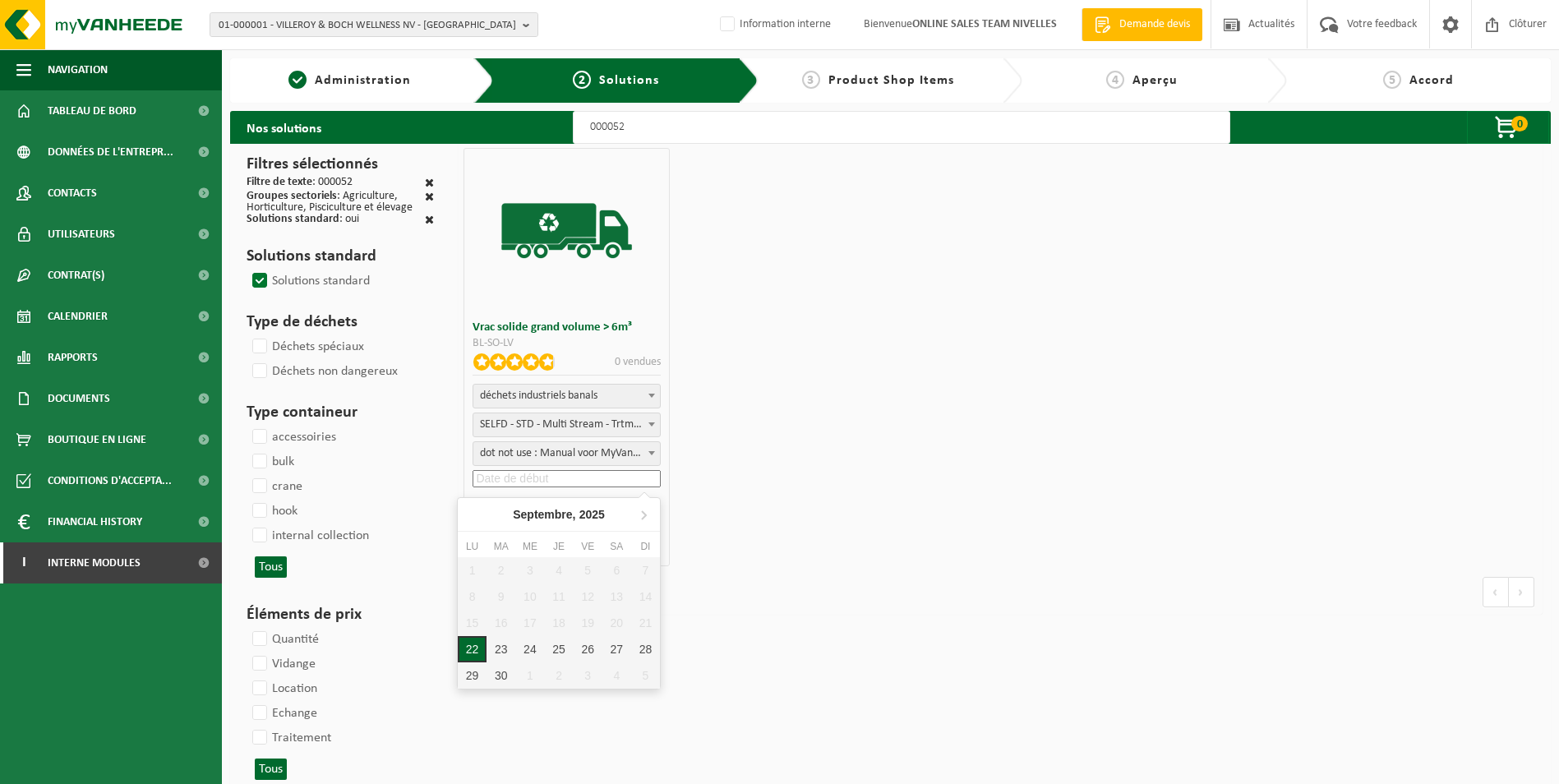
click at [477, 650] on div "22" at bounding box center [472, 648] width 29 height 26
type input "2025-09-22"
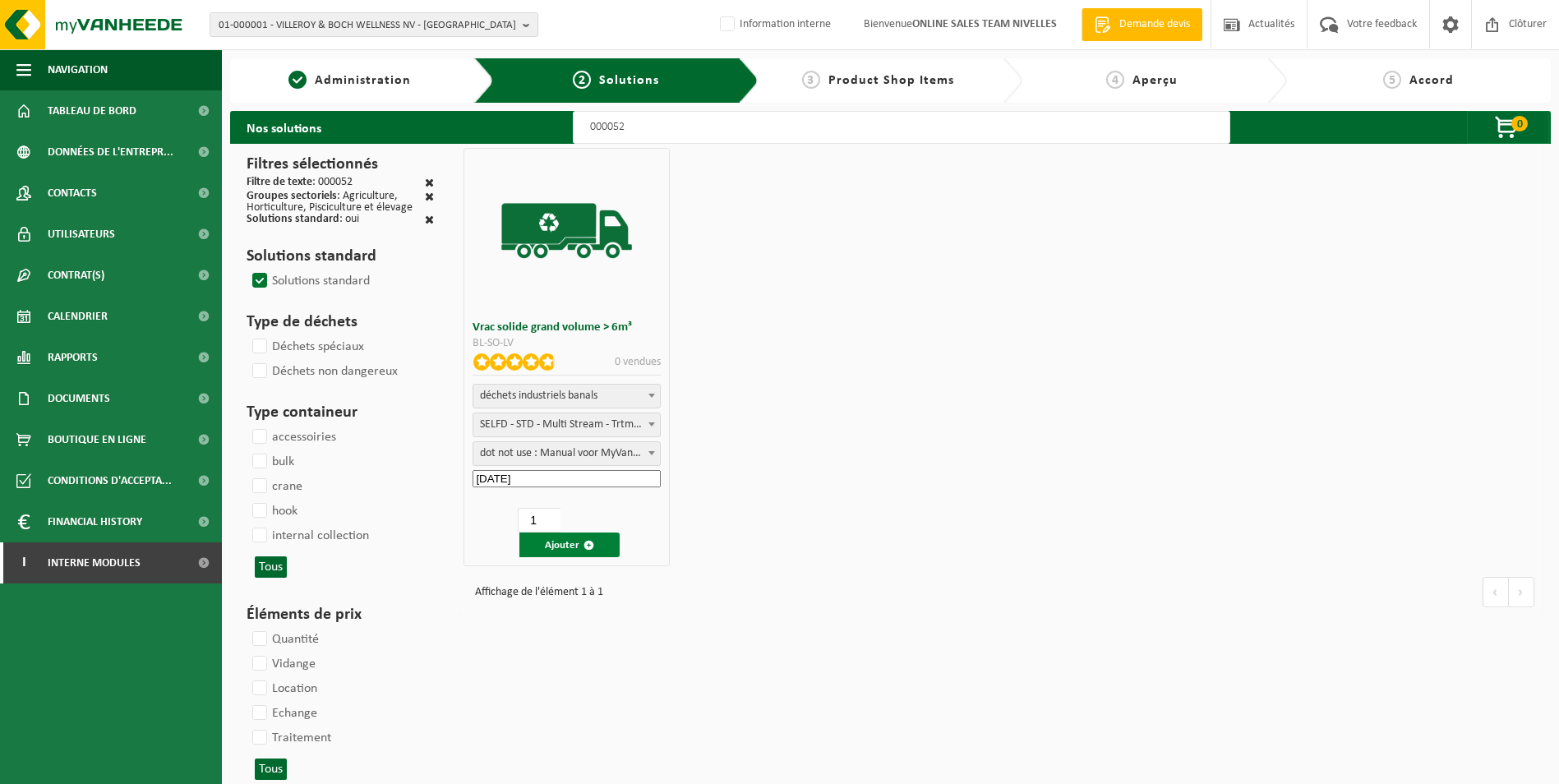
click at [561, 545] on button "Ajouter" at bounding box center [570, 544] width 101 height 24
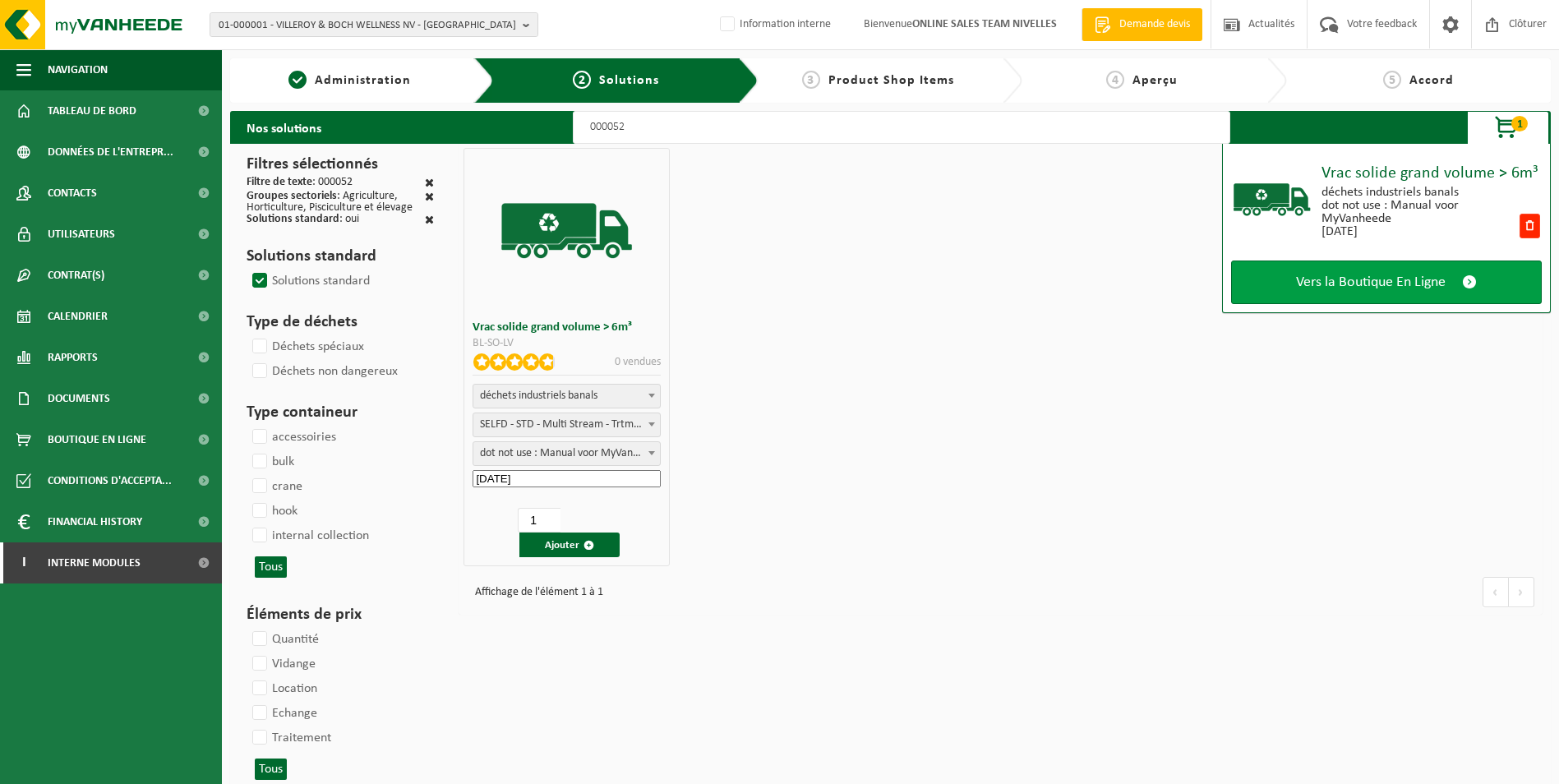
click at [1397, 273] on span "Vers la Boutique En Ligne" at bounding box center [1371, 282] width 149 height 17
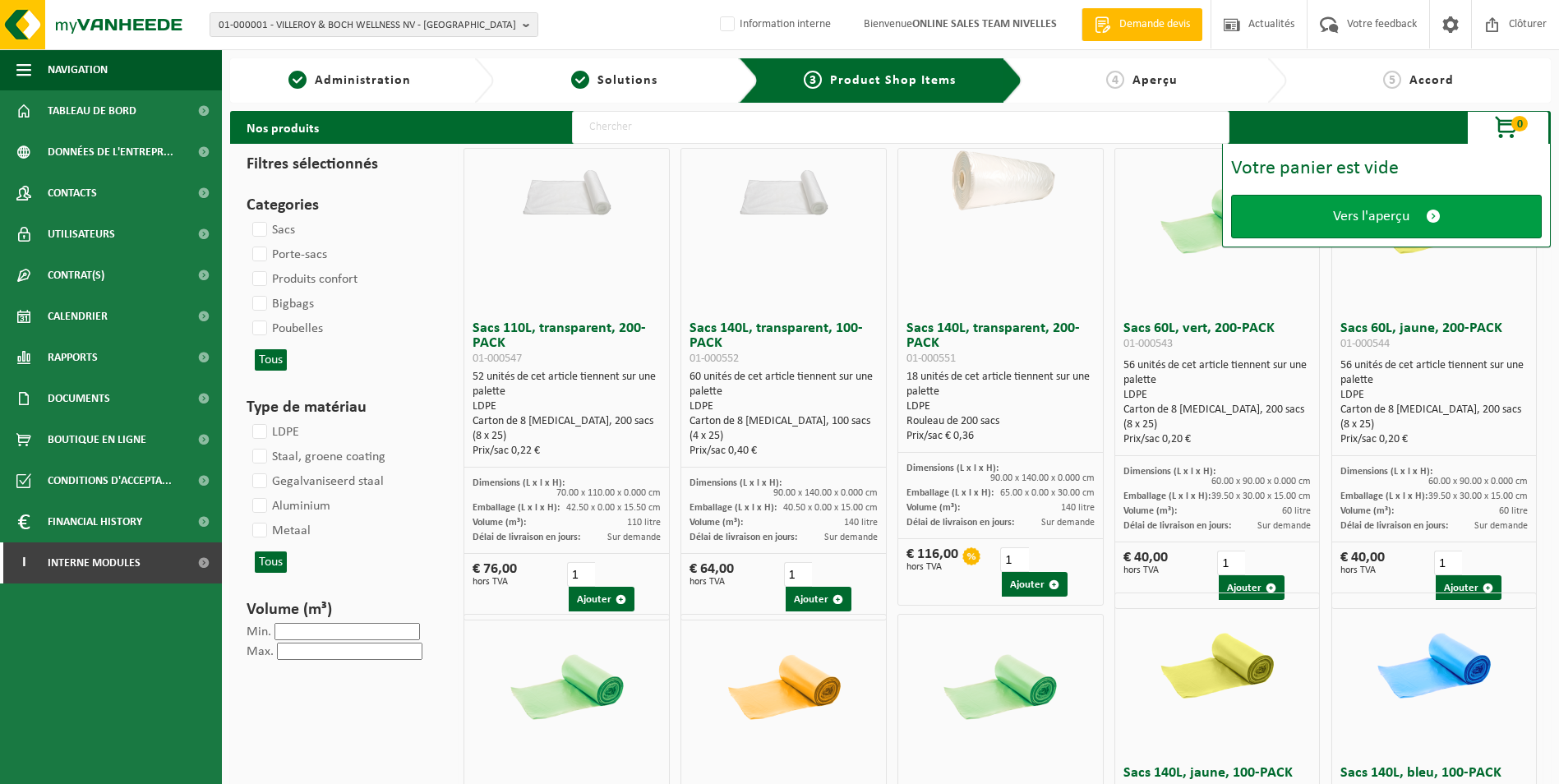
click at [1374, 220] on span "Vers l'aperçu" at bounding box center [1371, 216] width 76 height 17
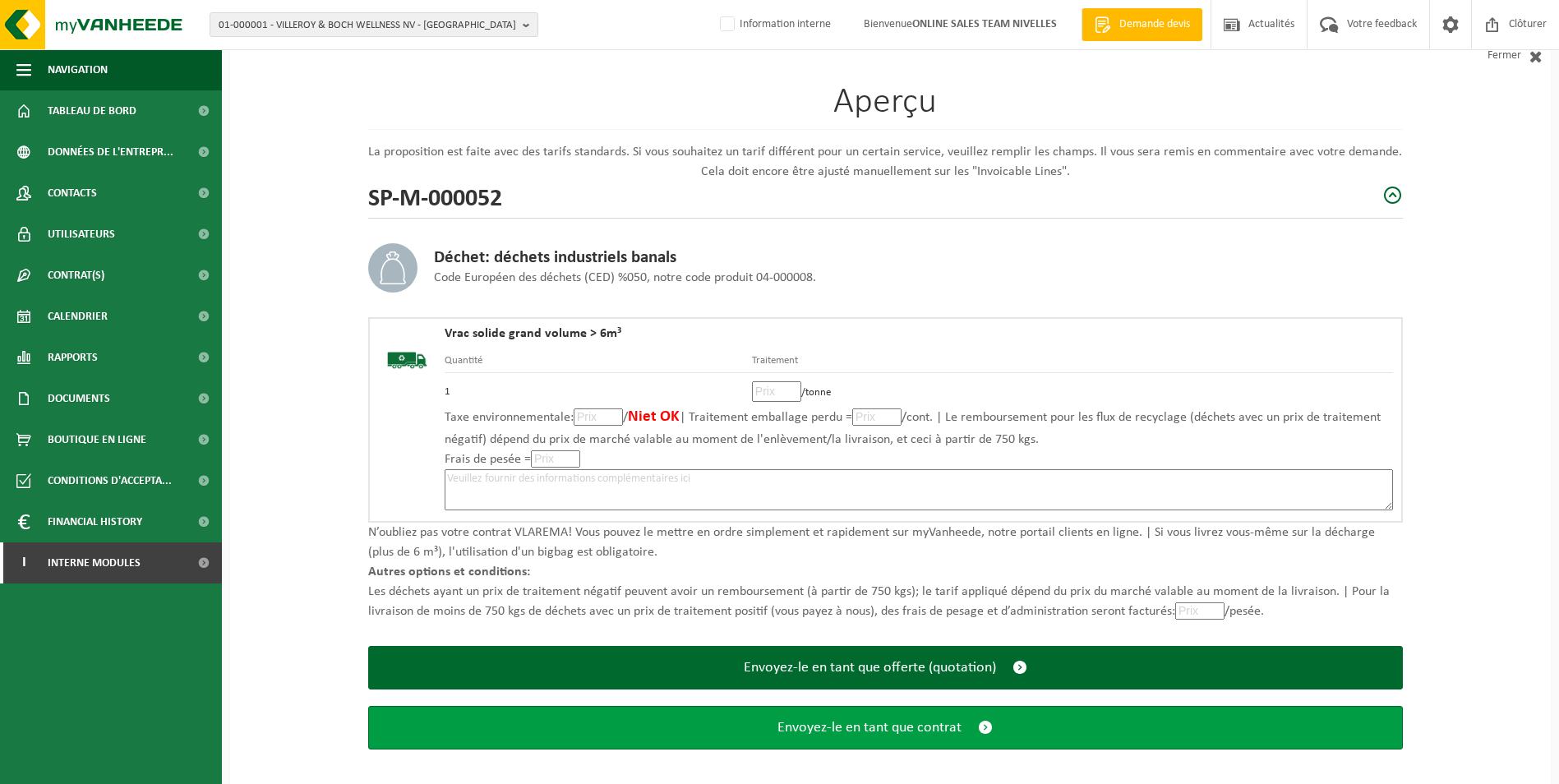
scroll to position [114, 0]
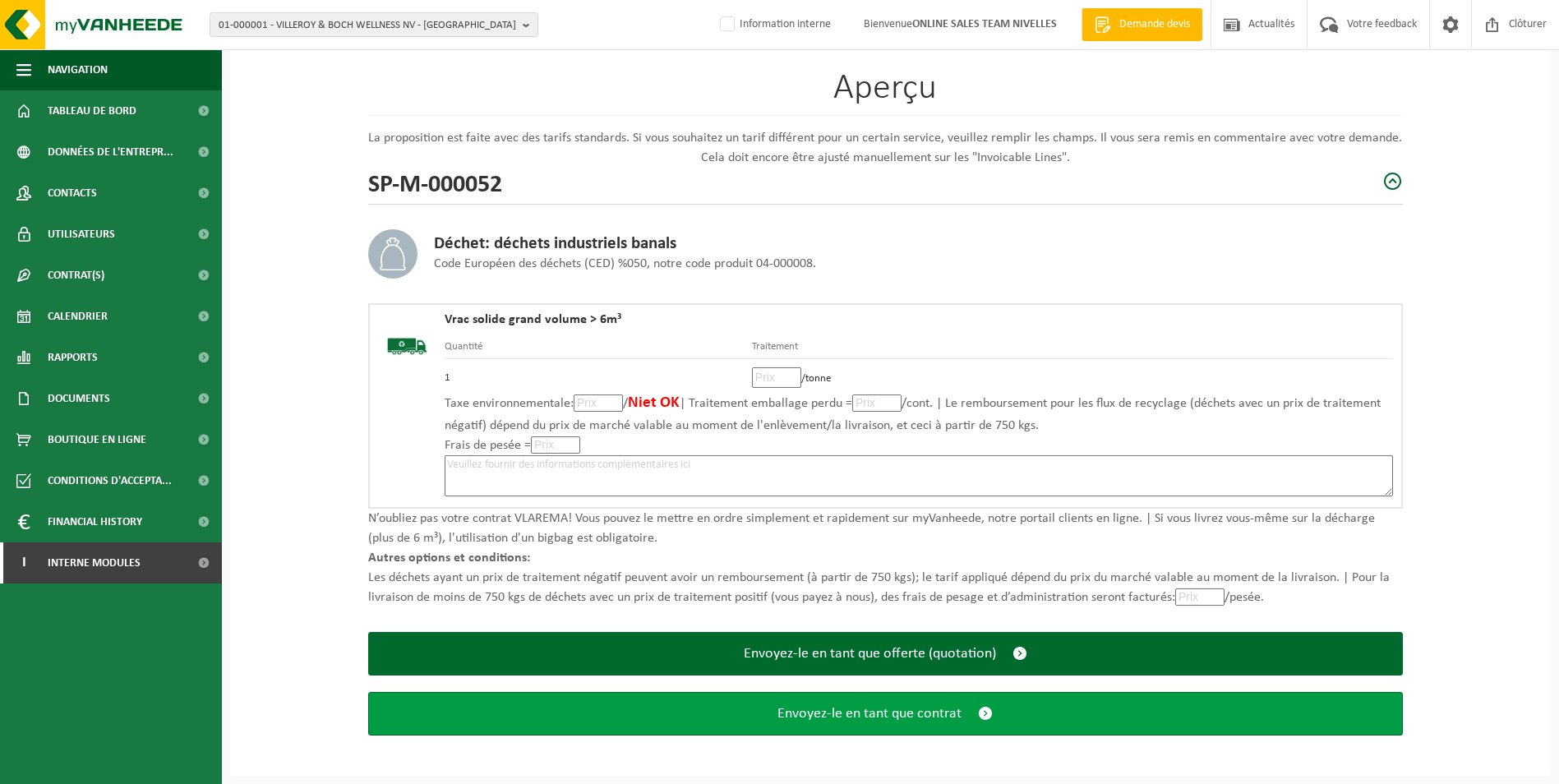
click at [868, 711] on span "Envoyez-le en tant que contrat" at bounding box center [869, 713] width 184 height 17
